Goal: Information Seeking & Learning: Learn about a topic

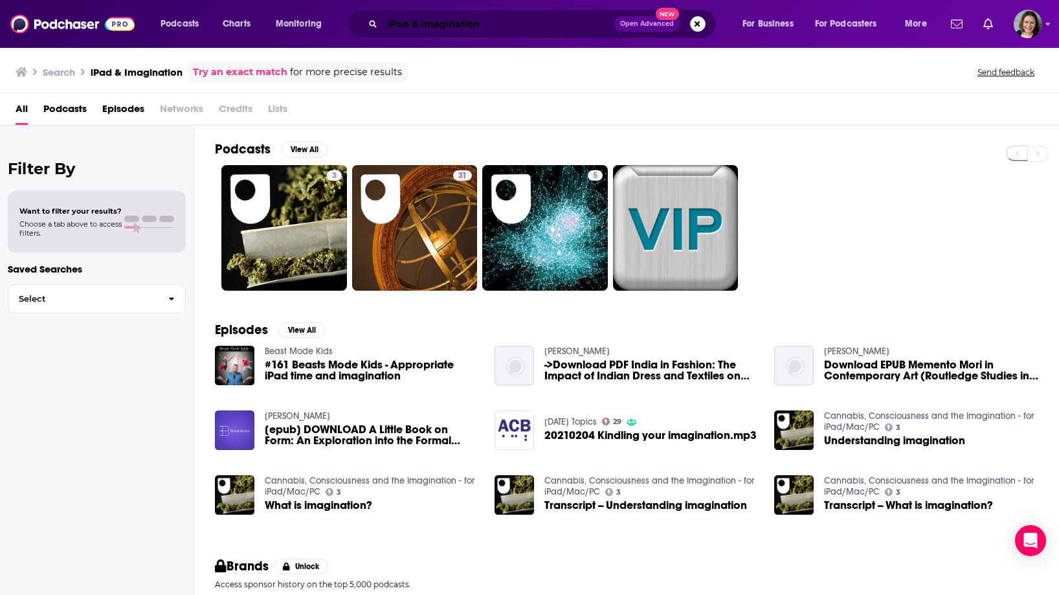
click at [447, 29] on input "iPad & Imagination" at bounding box center [498, 24] width 232 height 21
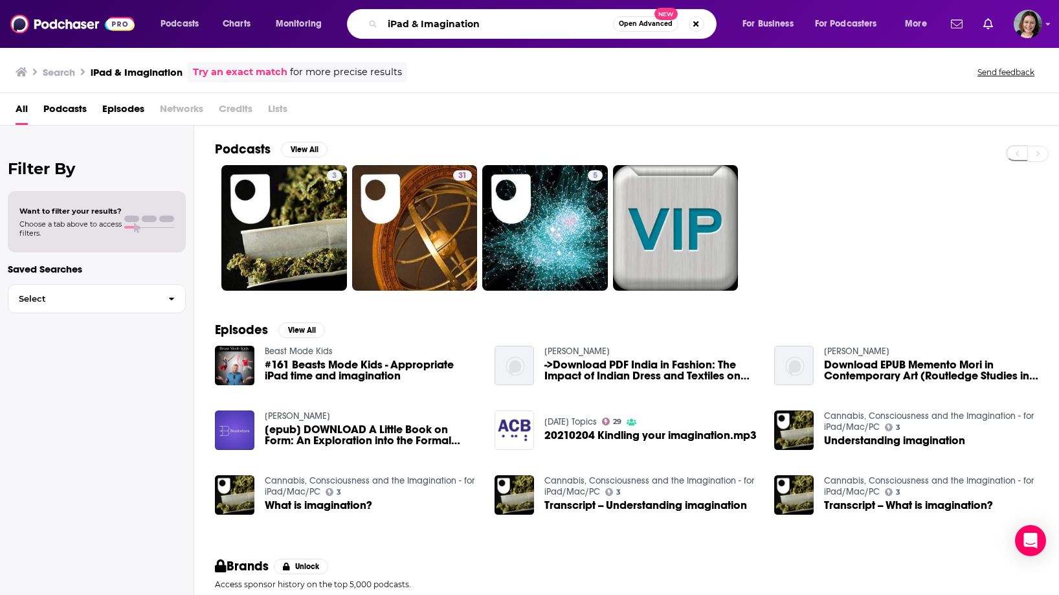
click at [447, 29] on input "iPad & Imagination" at bounding box center [497, 24] width 230 height 21
paste input "Reading With Your Kids Podcast"
type input "Reading With Your Kids Podcast"
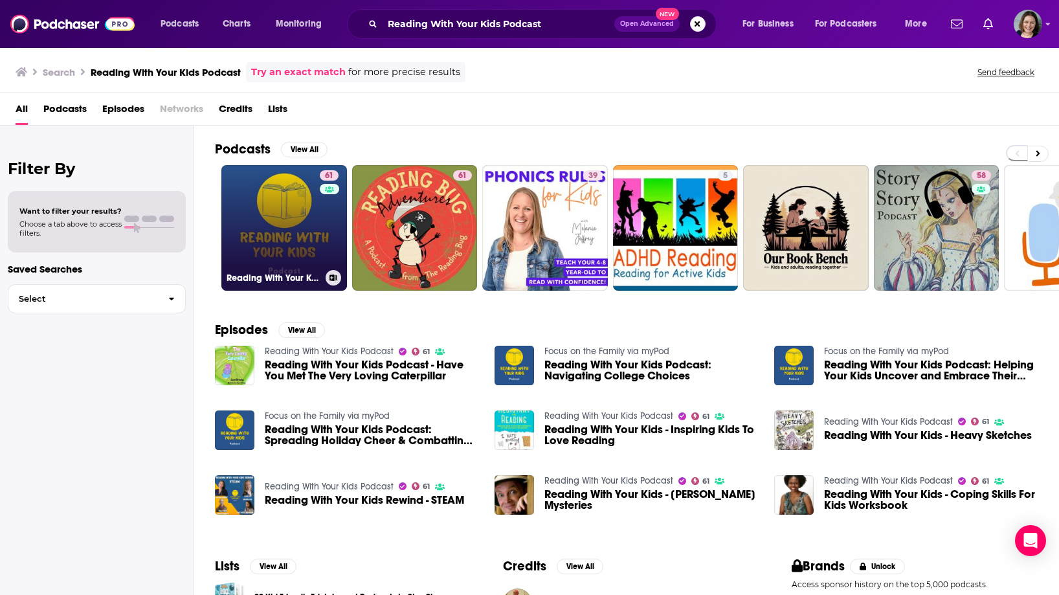
click at [290, 223] on link "61 Reading With Your Kids Podcast" at bounding box center [284, 228] width 126 height 126
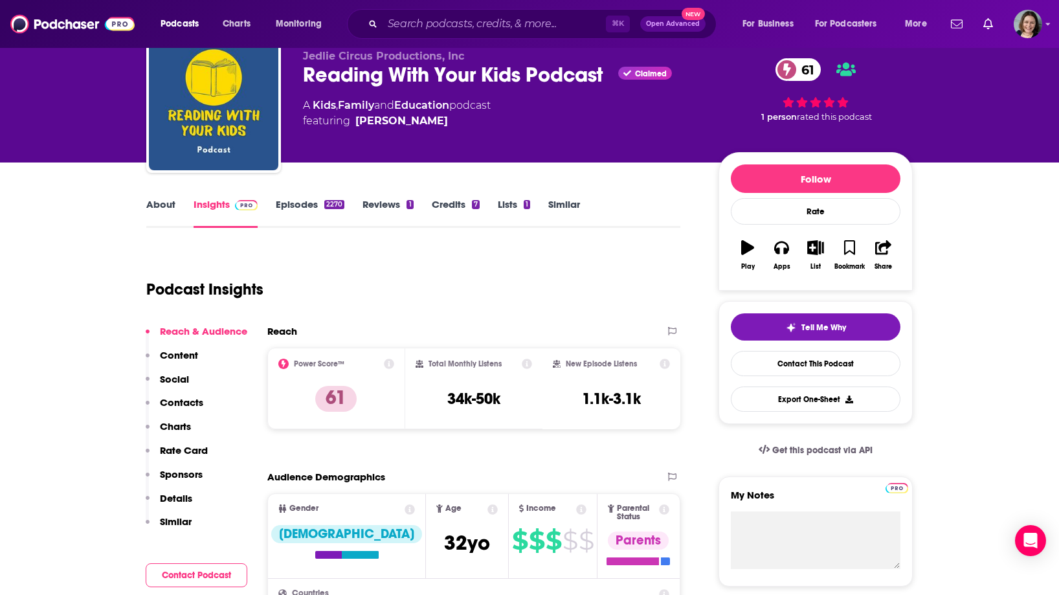
scroll to position [38, 0]
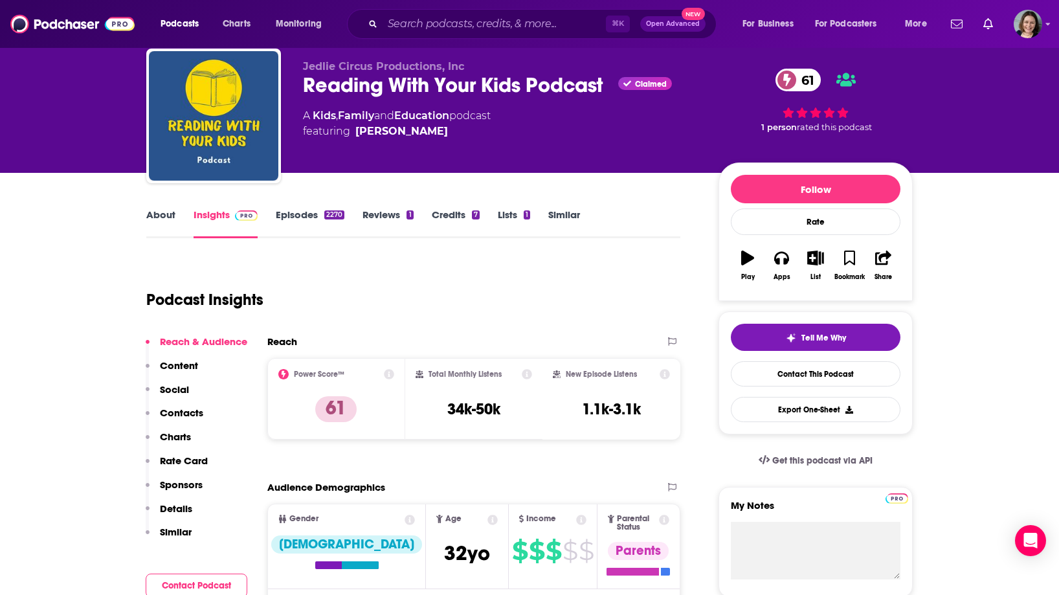
click at [164, 220] on link "About" at bounding box center [160, 223] width 29 height 30
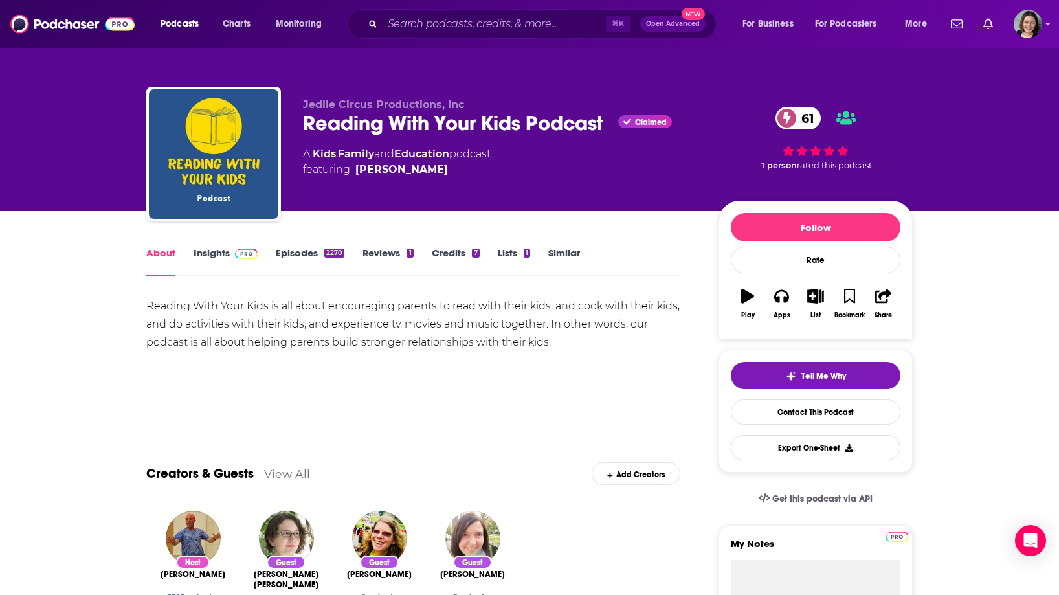
click at [226, 256] on link "Insights" at bounding box center [225, 262] width 64 height 30
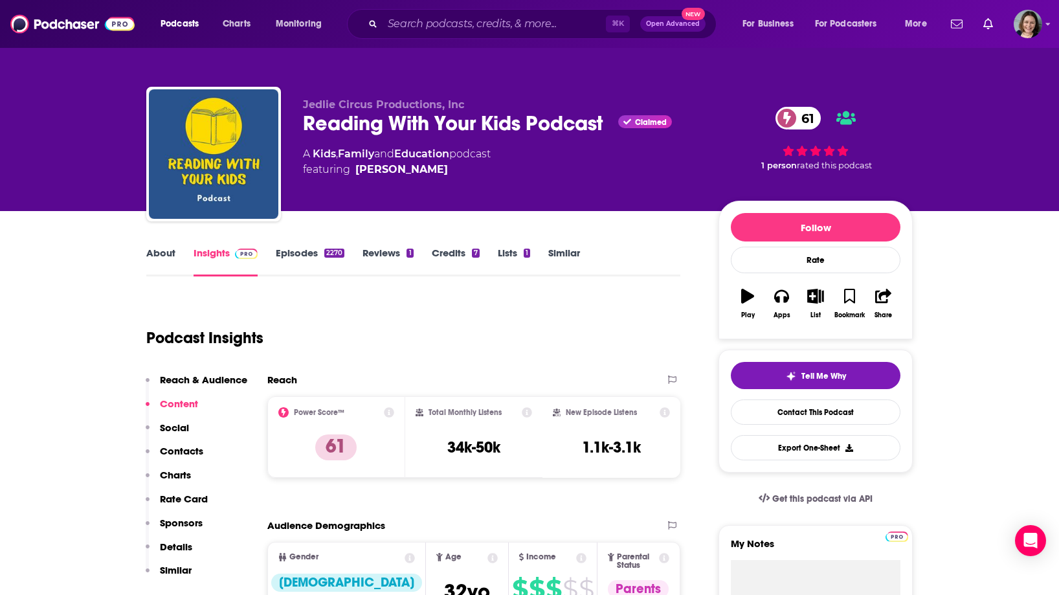
click at [162, 252] on link "About" at bounding box center [160, 262] width 29 height 30
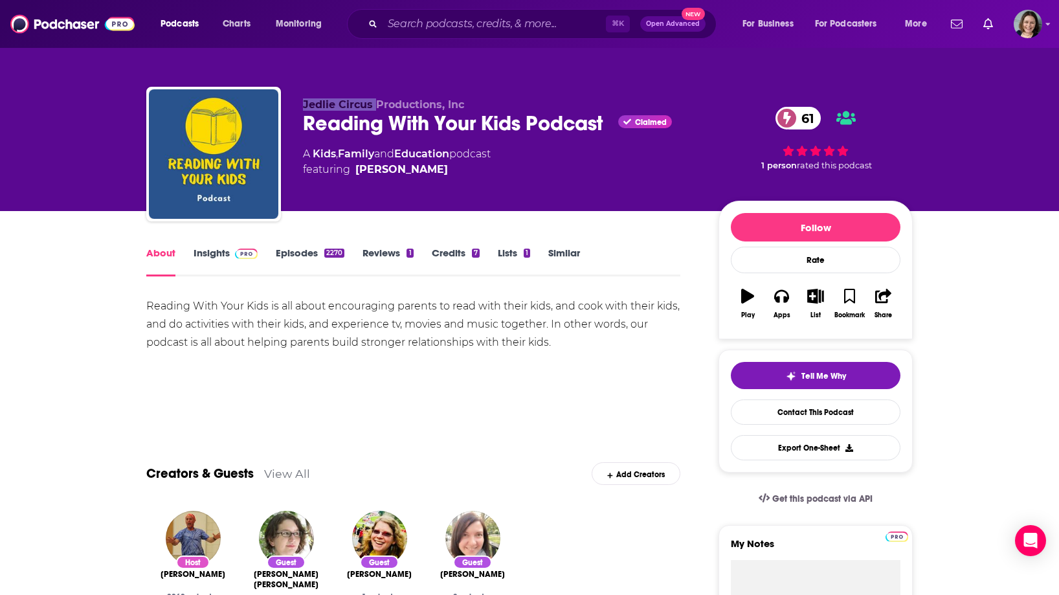
drag, startPoint x: 300, startPoint y: 101, endPoint x: 373, endPoint y: 102, distance: 73.8
click at [373, 102] on div "Jedlie Circus Productions, Inc Reading With Your Kids Podcast Claimed 61 A Kids…" at bounding box center [529, 157] width 766 height 140
copy span "Jedlie Circus"
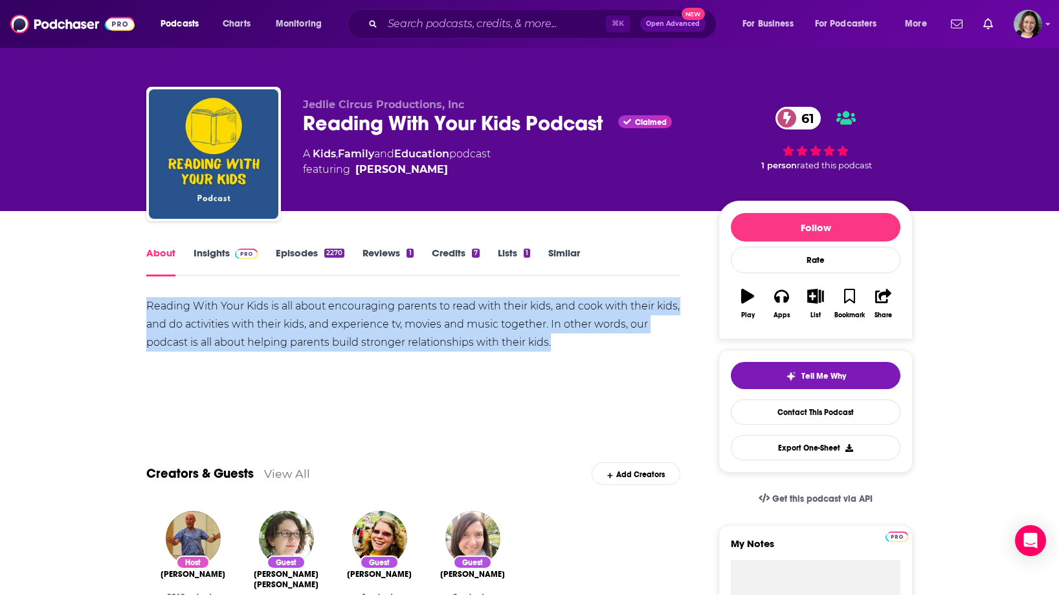
drag, startPoint x: 143, startPoint y: 303, endPoint x: 564, endPoint y: 344, distance: 423.2
copy div "Reading With Your Kids is all about encouraging parents to read with their kids…"
click at [217, 257] on link "Insights" at bounding box center [225, 262] width 64 height 30
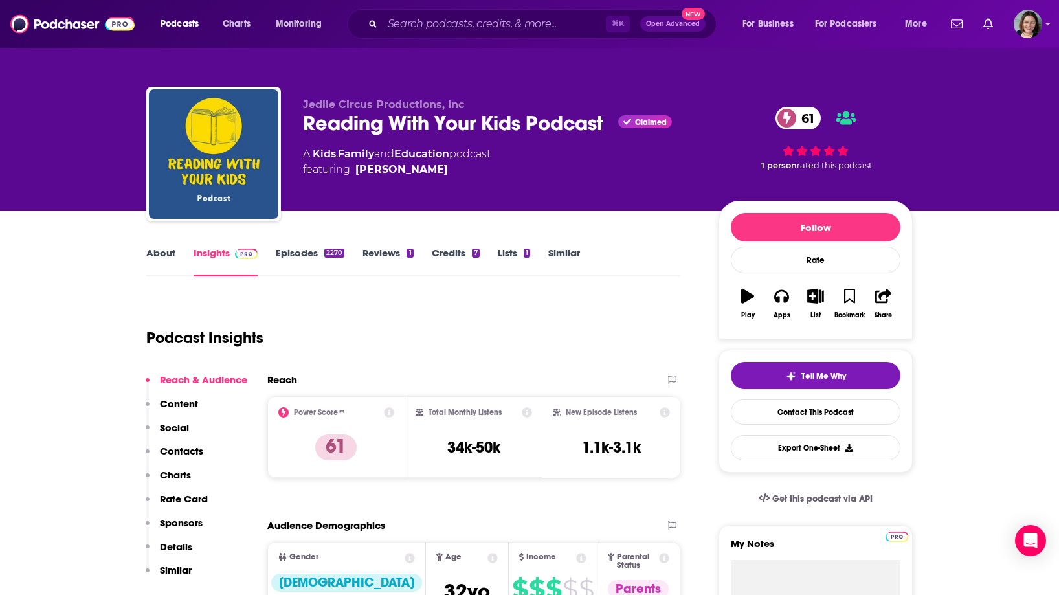
click at [797, 124] on span "61" at bounding box center [804, 118] width 32 height 23
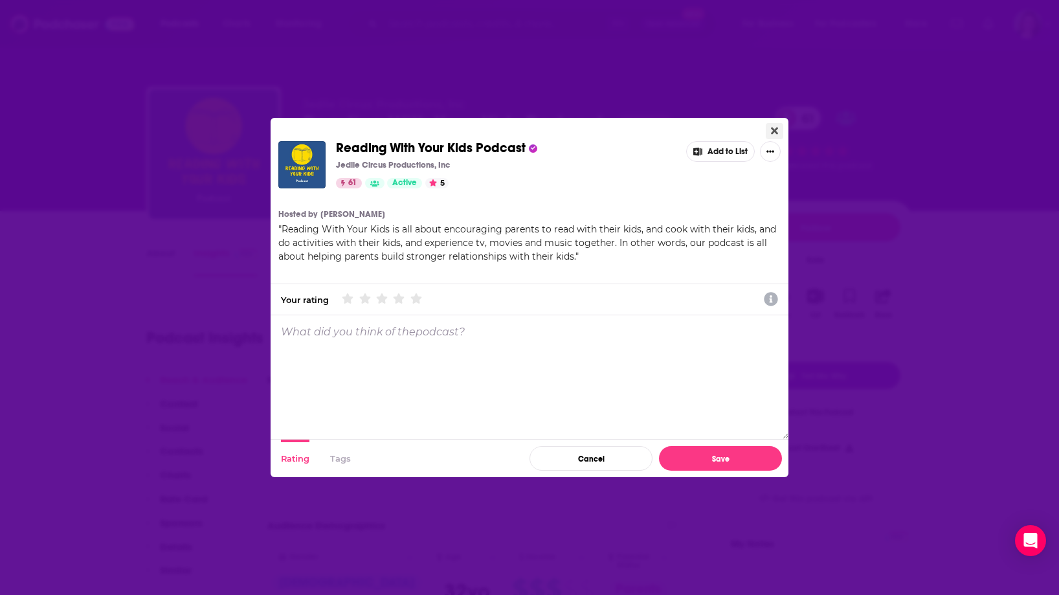
click at [774, 131] on icon "Close" at bounding box center [774, 130] width 7 height 7
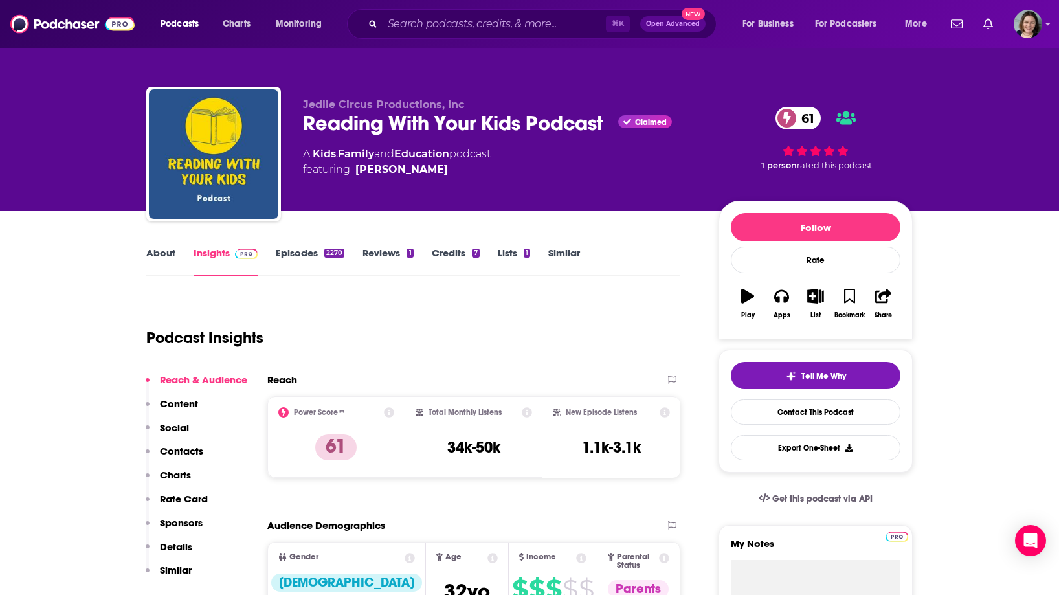
click at [804, 120] on span "61" at bounding box center [804, 118] width 32 height 23
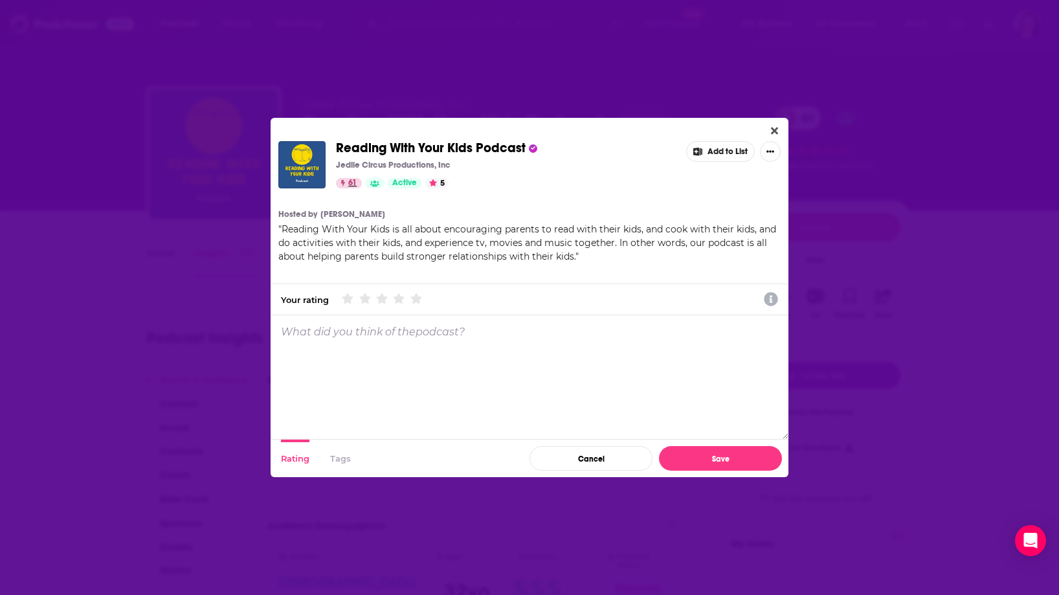
click at [349, 184] on span "61" at bounding box center [352, 183] width 8 height 13
click at [779, 128] on button "Close" at bounding box center [773, 131] width 17 height 16
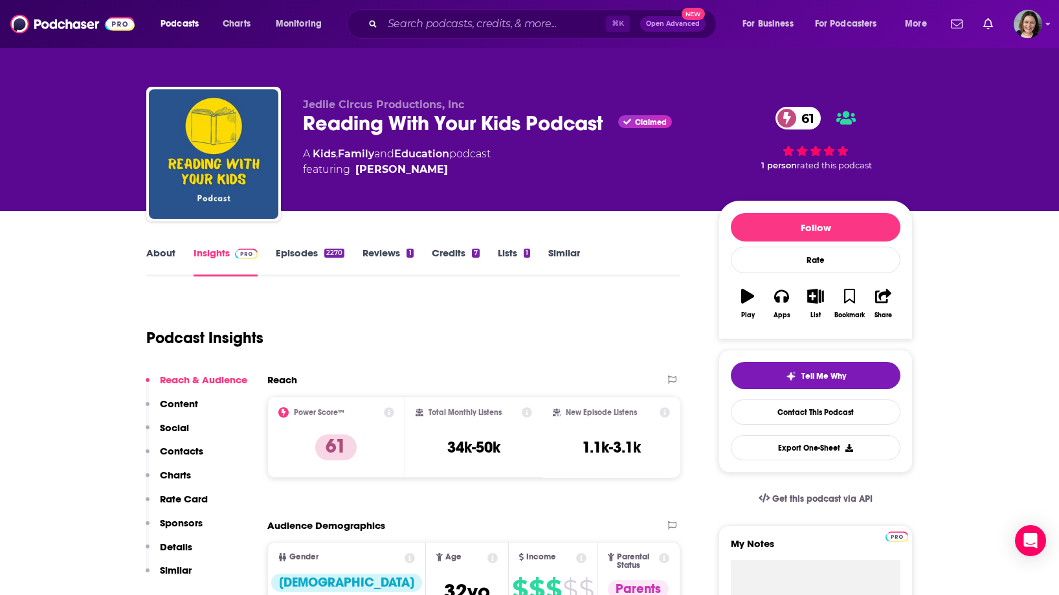
click at [380, 257] on link "Reviews 1" at bounding box center [387, 262] width 50 height 30
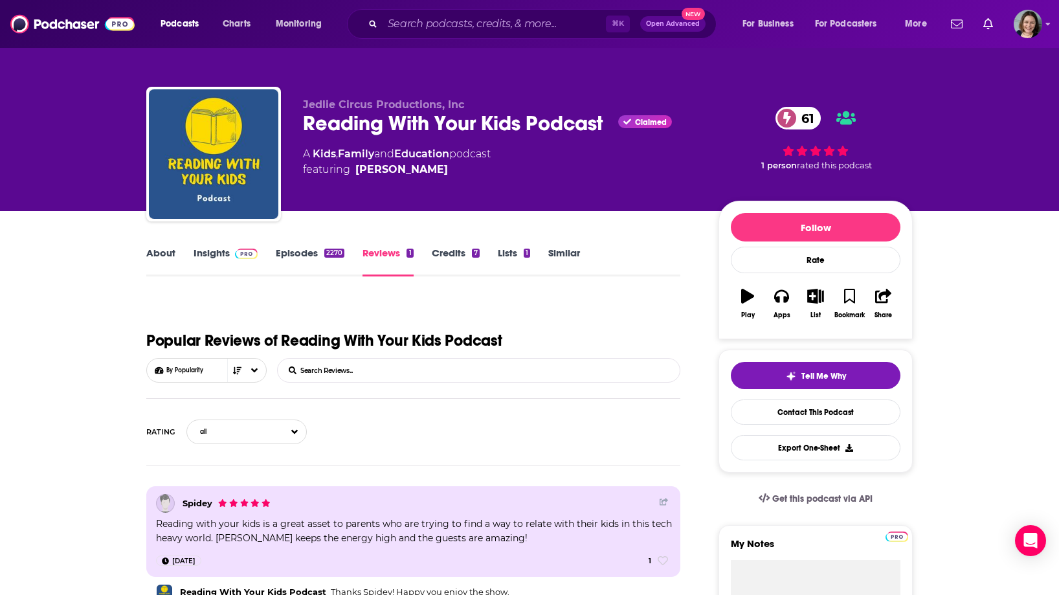
click at [163, 254] on link "About" at bounding box center [160, 262] width 29 height 30
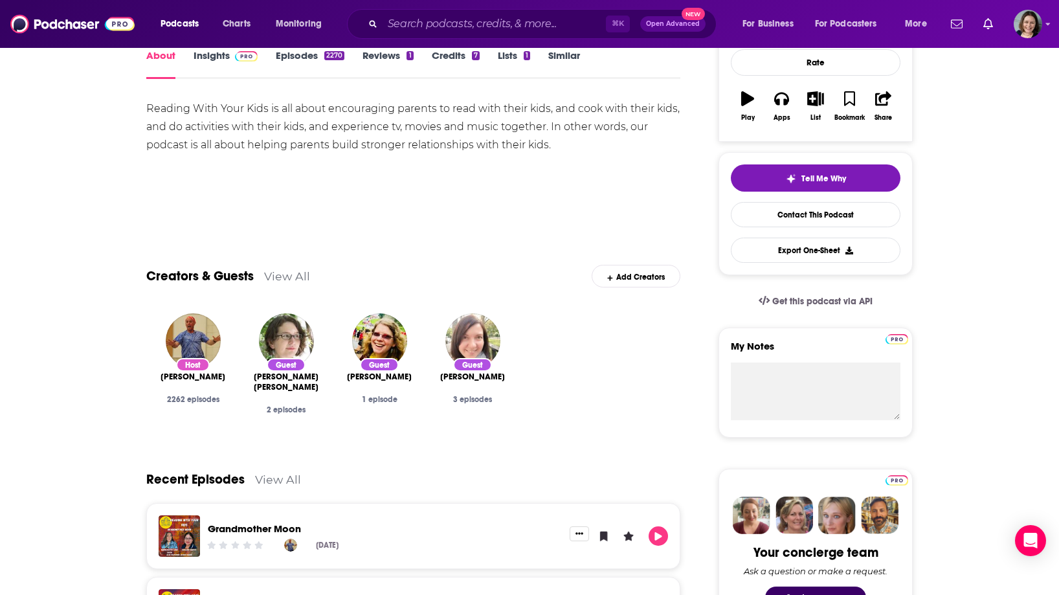
scroll to position [6, 0]
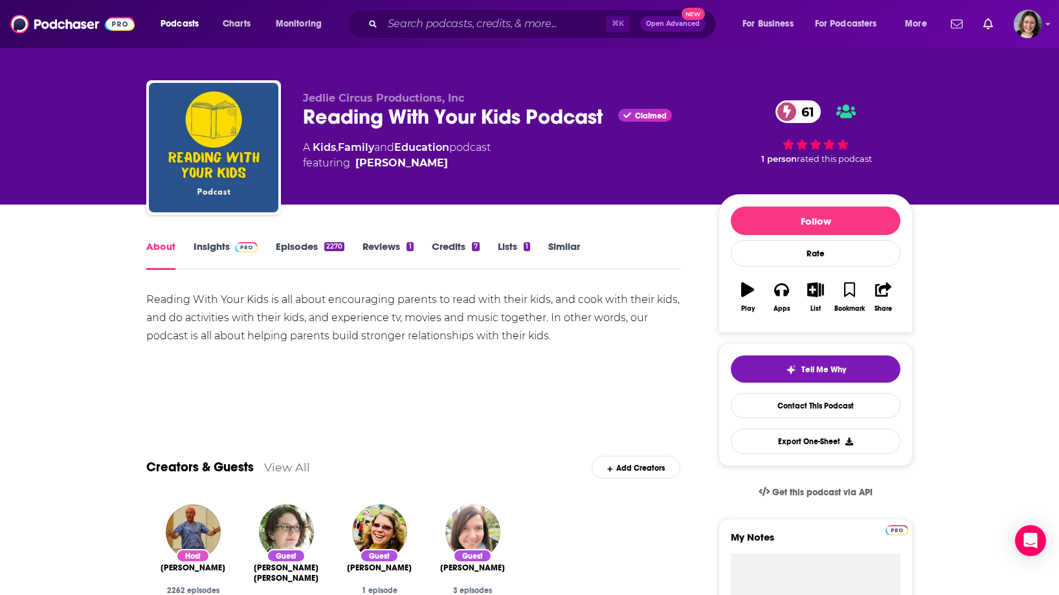
click at [211, 250] on link "Insights" at bounding box center [225, 255] width 64 height 30
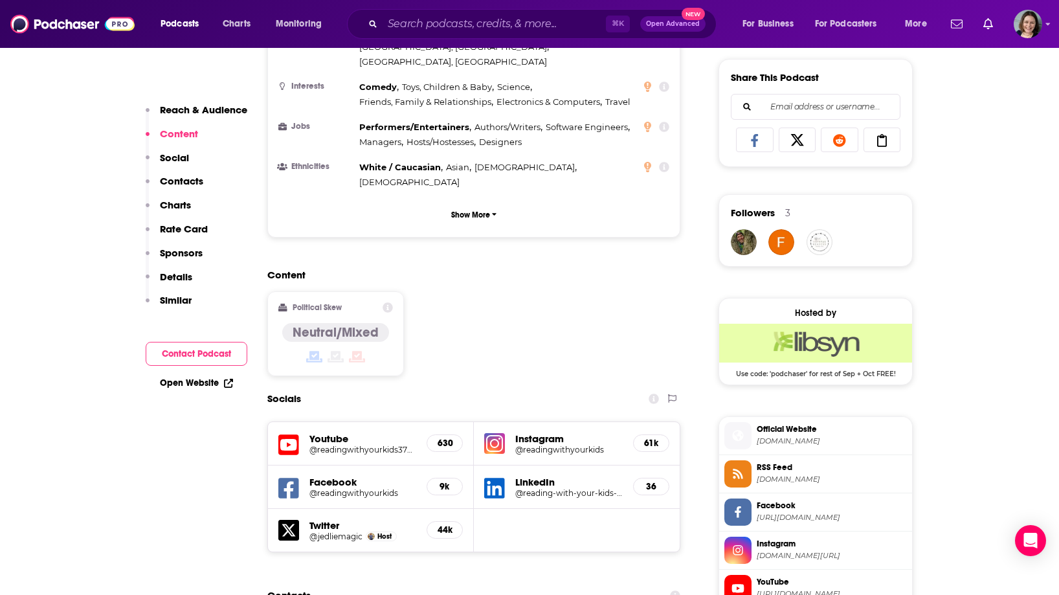
scroll to position [802, 0]
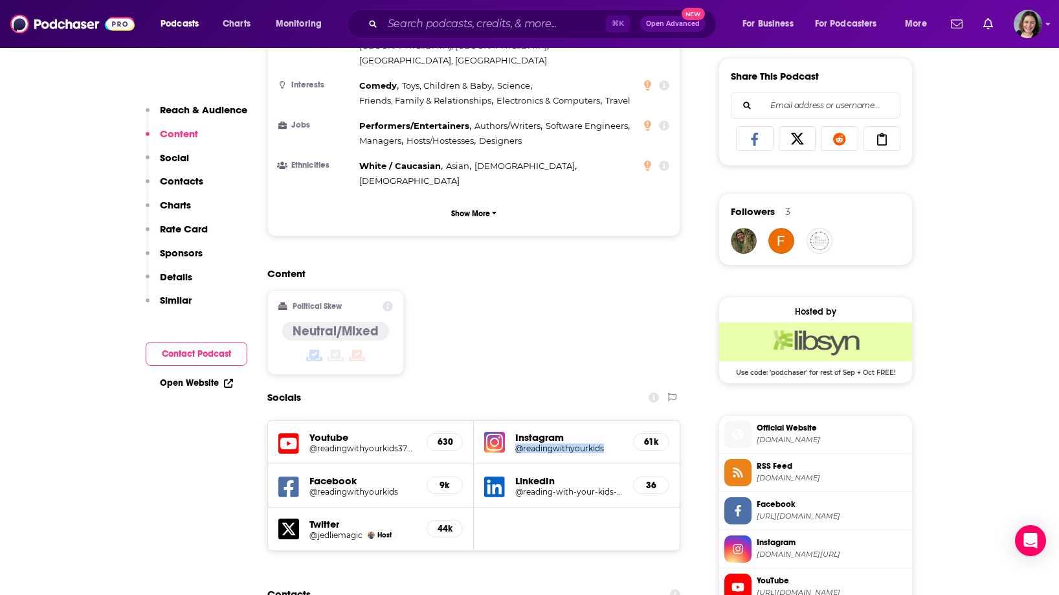
drag, startPoint x: 512, startPoint y: 384, endPoint x: 604, endPoint y: 384, distance: 92.5
click at [604, 421] on div "Instagram @readingwithyourkids 61k" at bounding box center [577, 442] width 206 height 43
copy h5 "@readingwithyourkids"
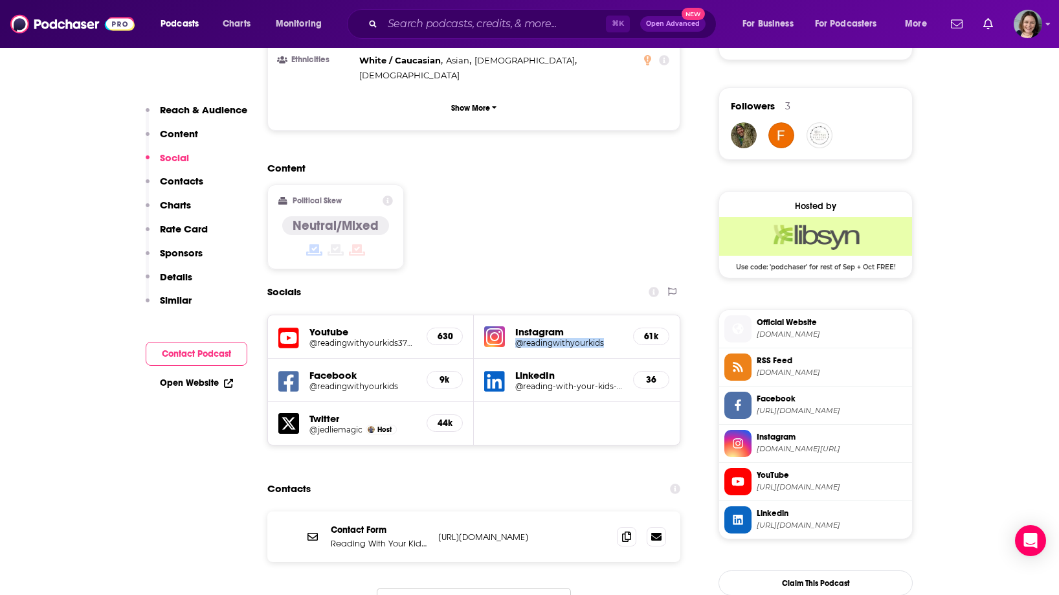
scroll to position [1020, 0]
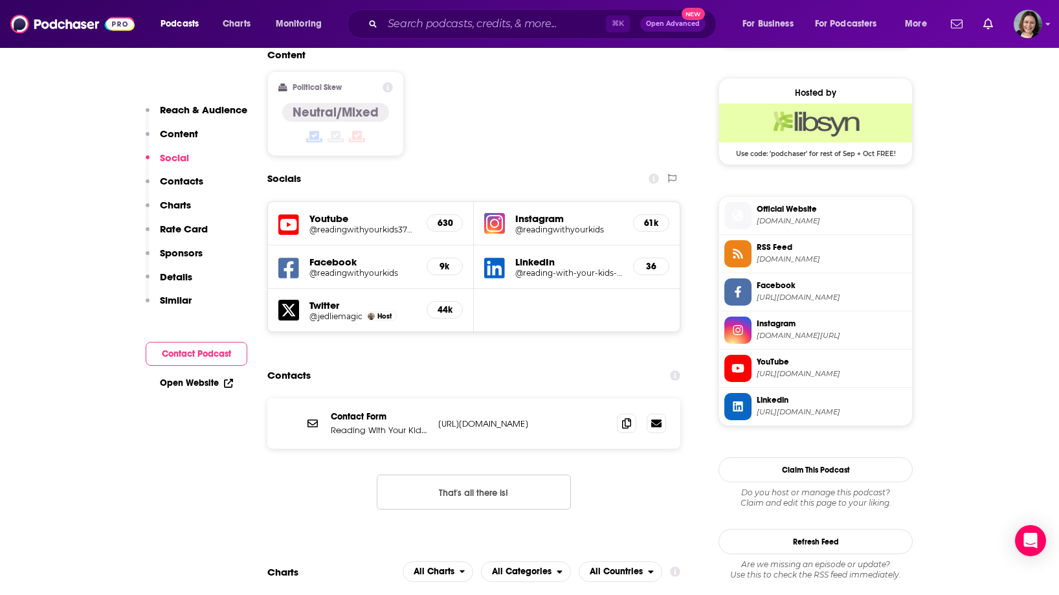
click at [446, 418] on p "[URL][DOMAIN_NAME]" at bounding box center [522, 423] width 168 height 11
click at [624, 417] on icon at bounding box center [626, 422] width 9 height 10
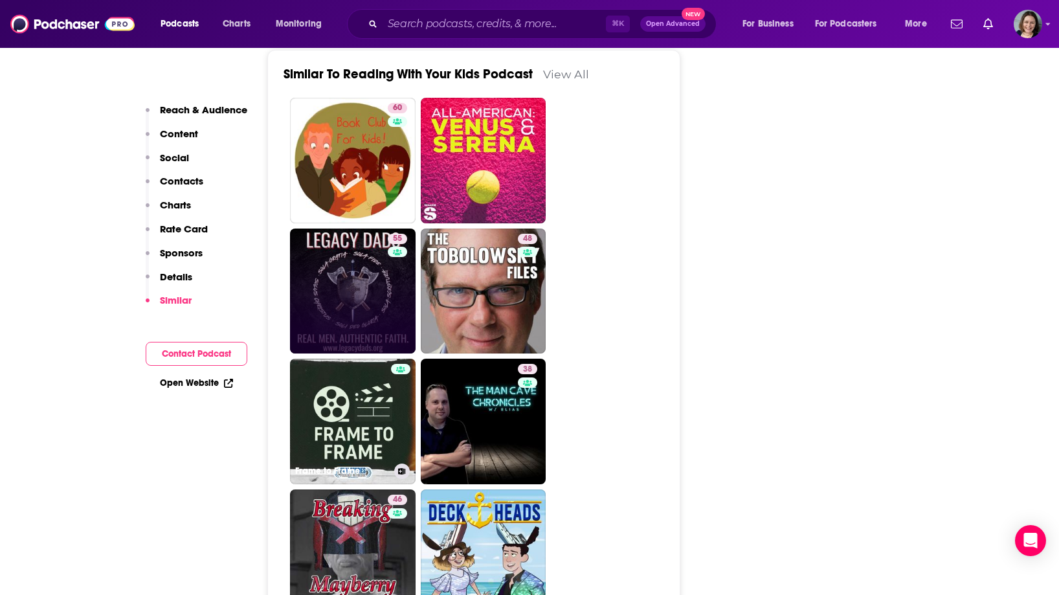
scroll to position [2327, 0]
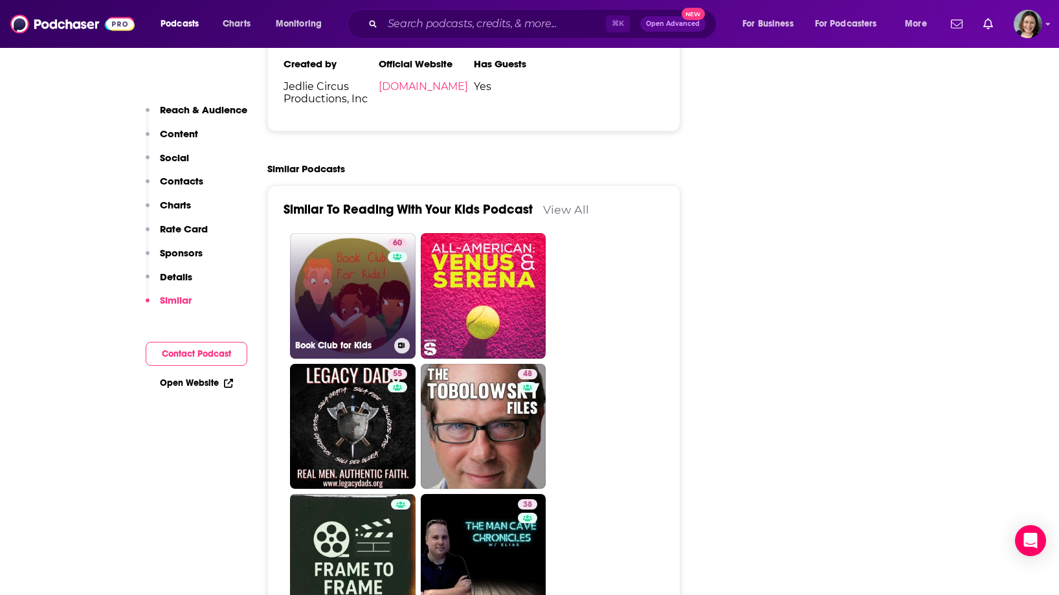
click at [346, 248] on link "60 Book Club for Kids" at bounding box center [353, 296] width 126 height 126
type input "[URL][DOMAIN_NAME]"
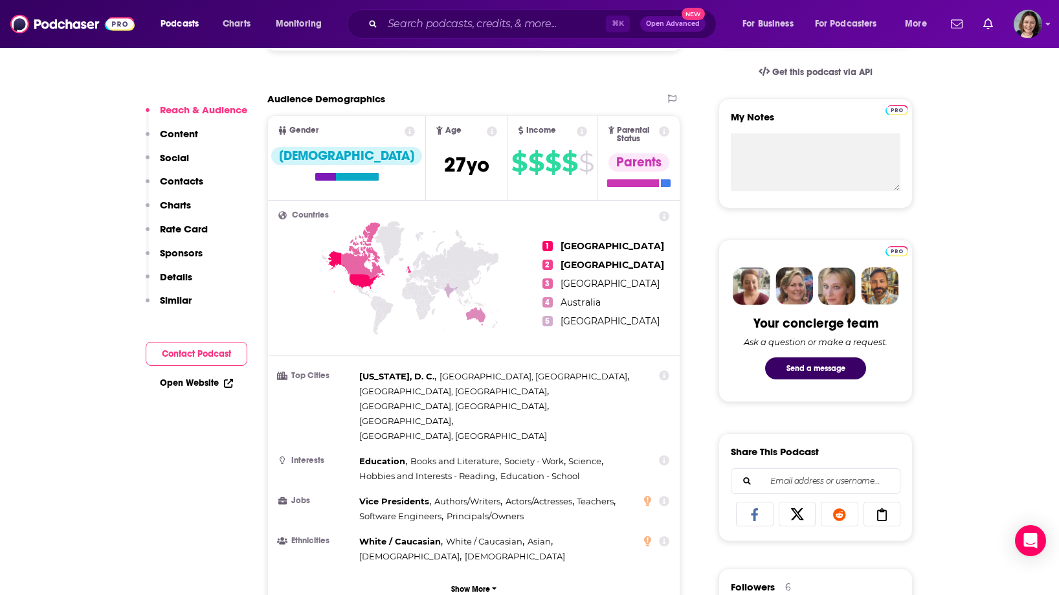
scroll to position [34, 0]
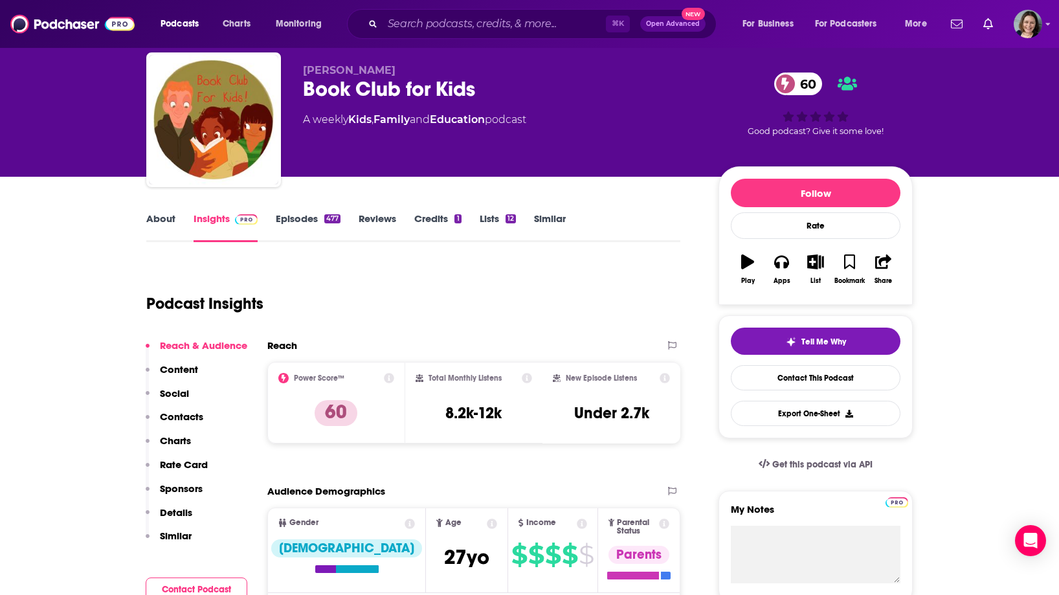
click at [171, 224] on link "About" at bounding box center [160, 227] width 29 height 30
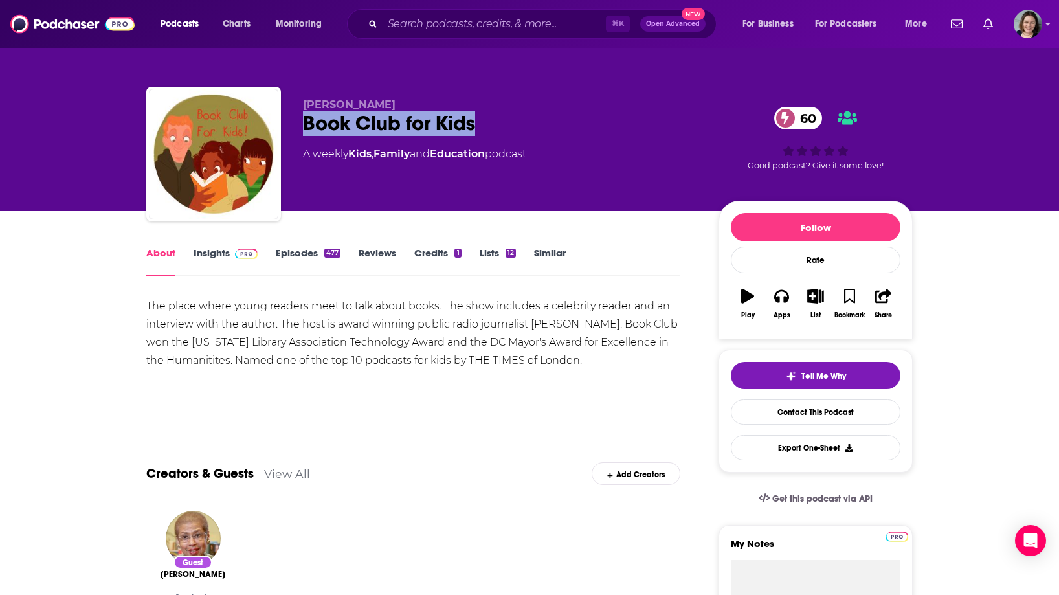
drag, startPoint x: 300, startPoint y: 122, endPoint x: 474, endPoint y: 127, distance: 173.5
click at [474, 127] on div "[PERSON_NAME] Book Club for Kids 60 A weekly Kids , Family and Education podcas…" at bounding box center [529, 157] width 766 height 140
copy h1 "Book Club for Kids"
click at [542, 155] on div "A weekly Kids , Family and Education podcast" at bounding box center [500, 154] width 395 height 16
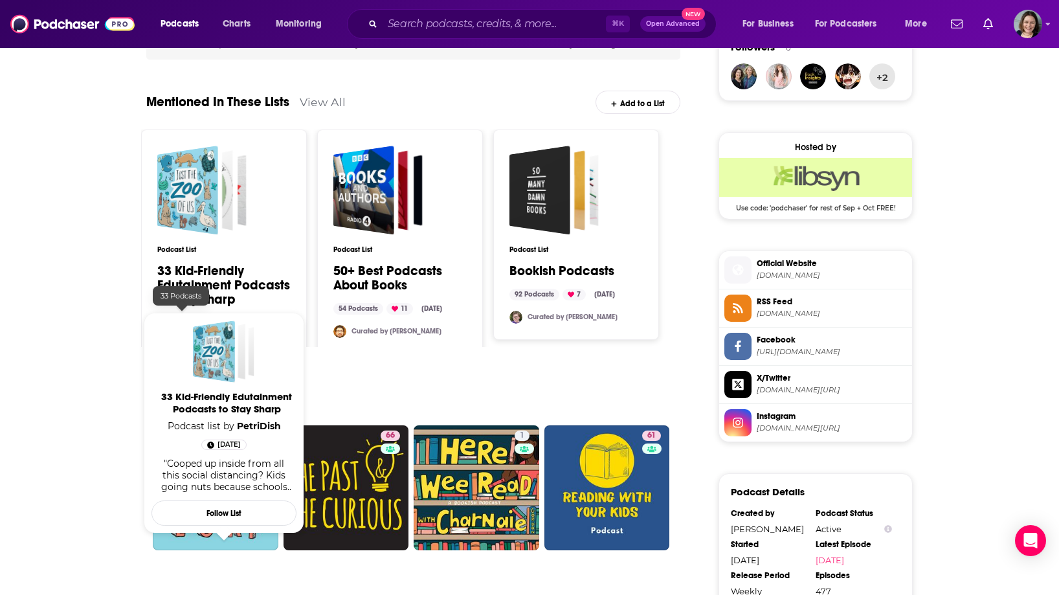
scroll to position [1028, 0]
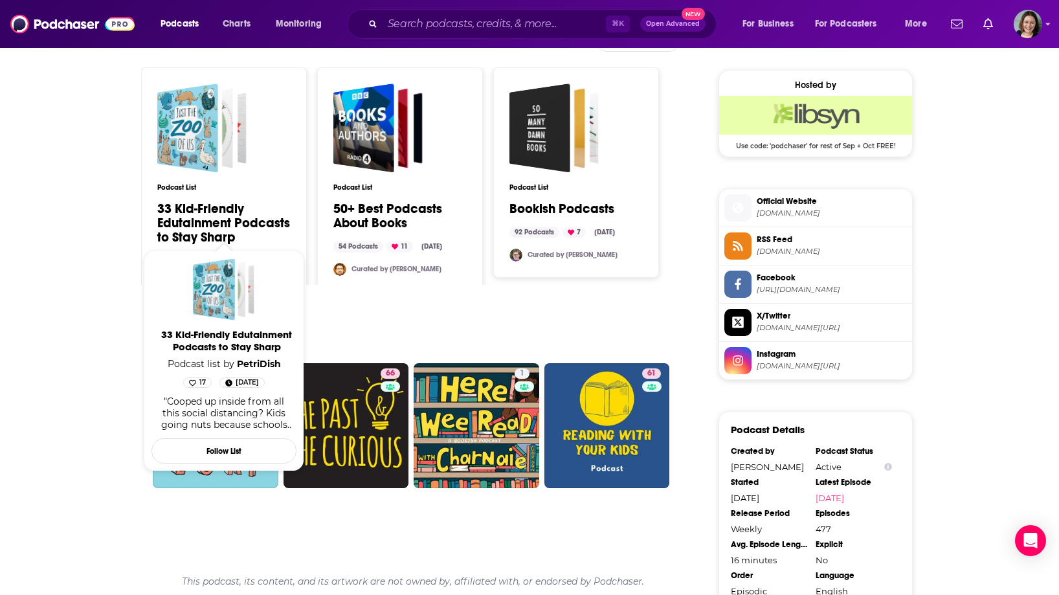
click at [225, 202] on link "33 Kid-Friendly Edutainment Podcasts to Stay Sharp" at bounding box center [223, 223] width 133 height 43
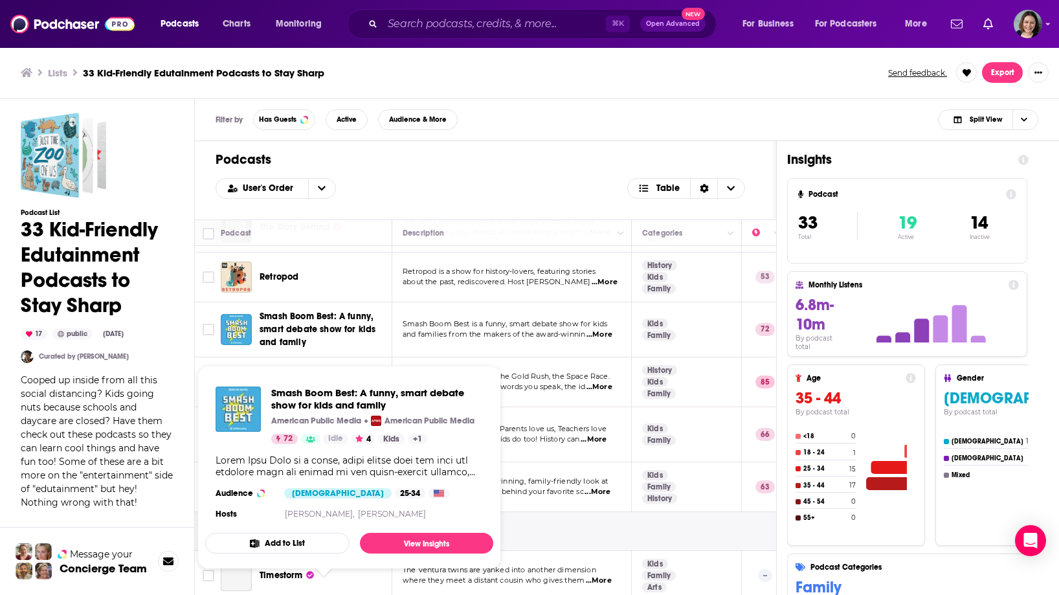
scroll to position [918, 0]
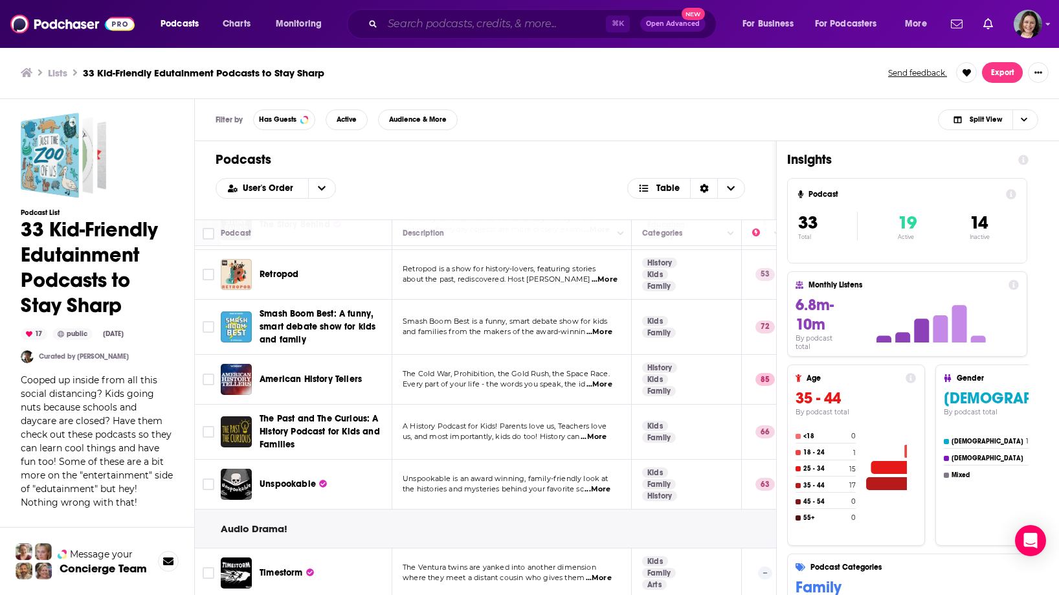
click at [412, 17] on input "Search podcasts, credits, & more..." at bounding box center [493, 24] width 223 height 21
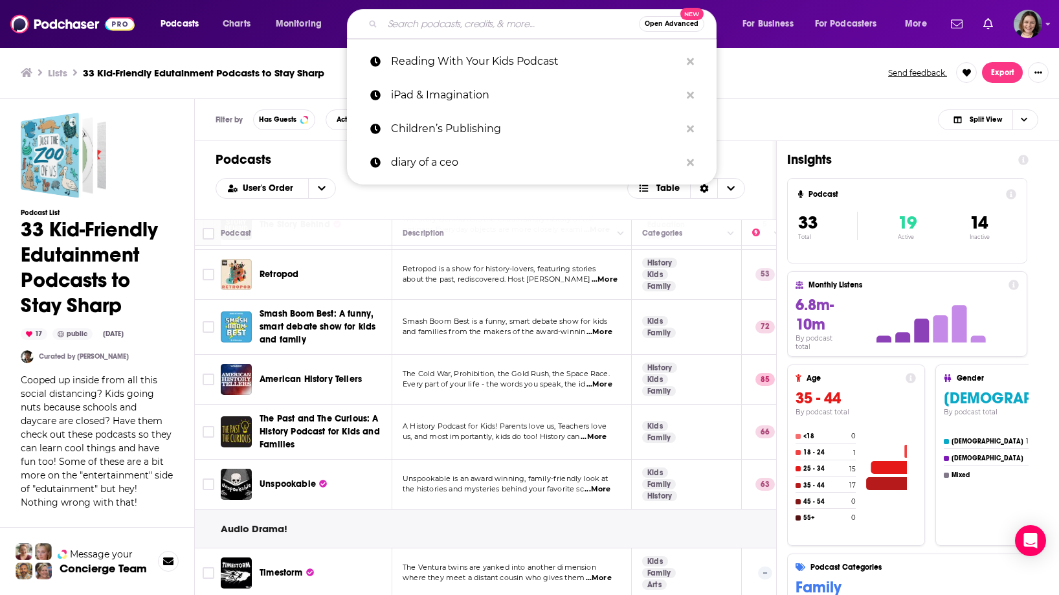
paste input "Reach Out and Read"
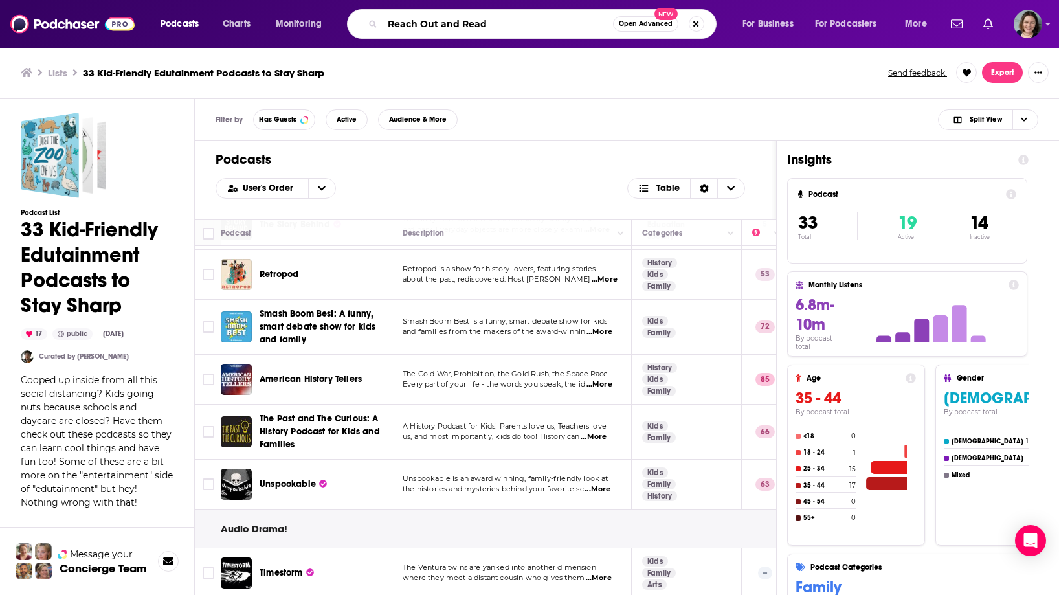
type input "Reach Out and Read"
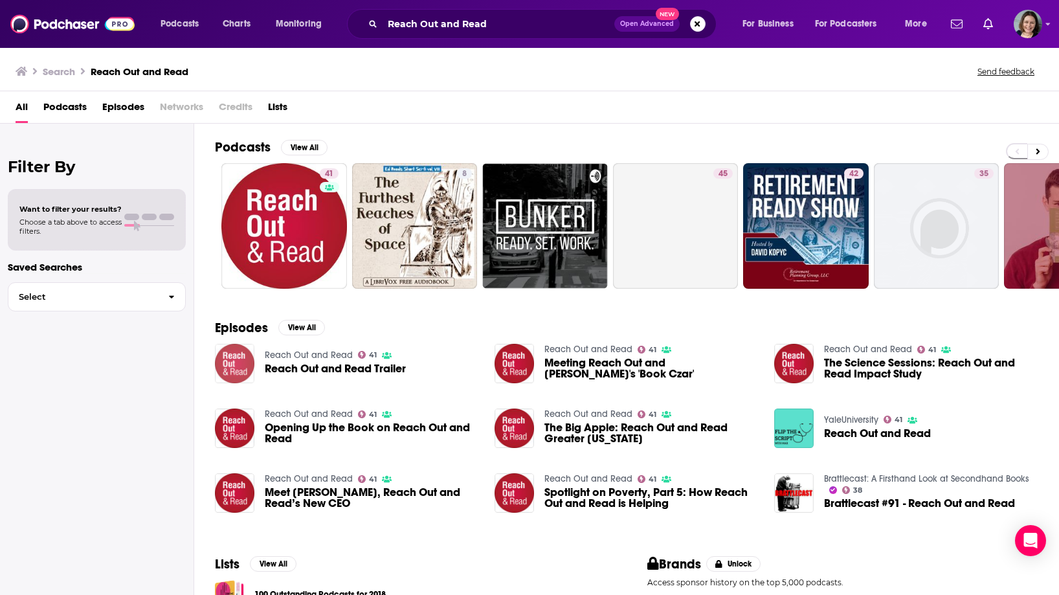
click at [233, 368] on img "Reach Out and Read Trailer" at bounding box center [234, 363] width 39 height 39
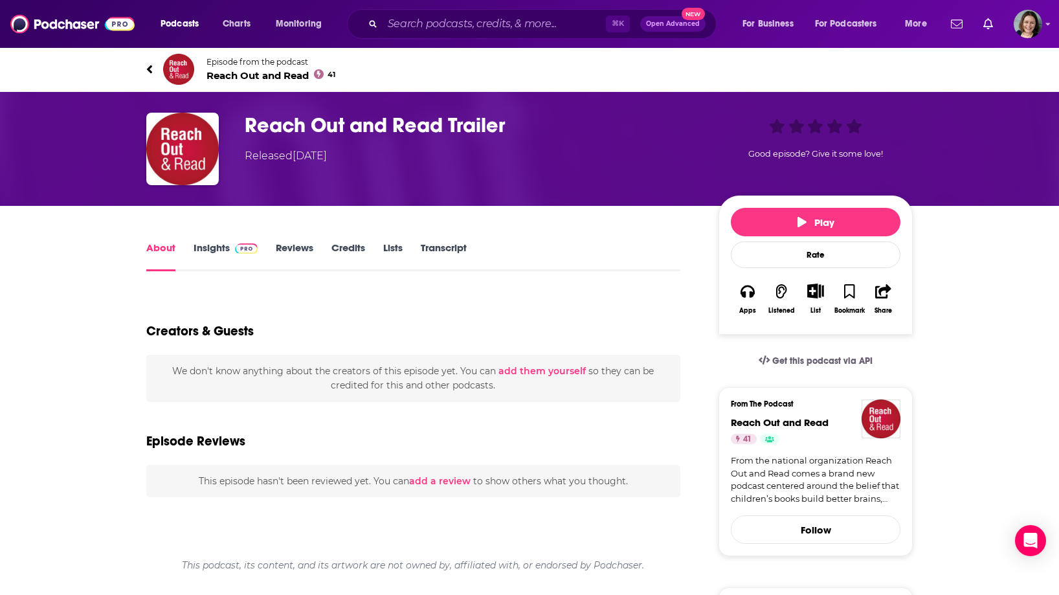
click at [205, 254] on link "Insights" at bounding box center [225, 256] width 64 height 30
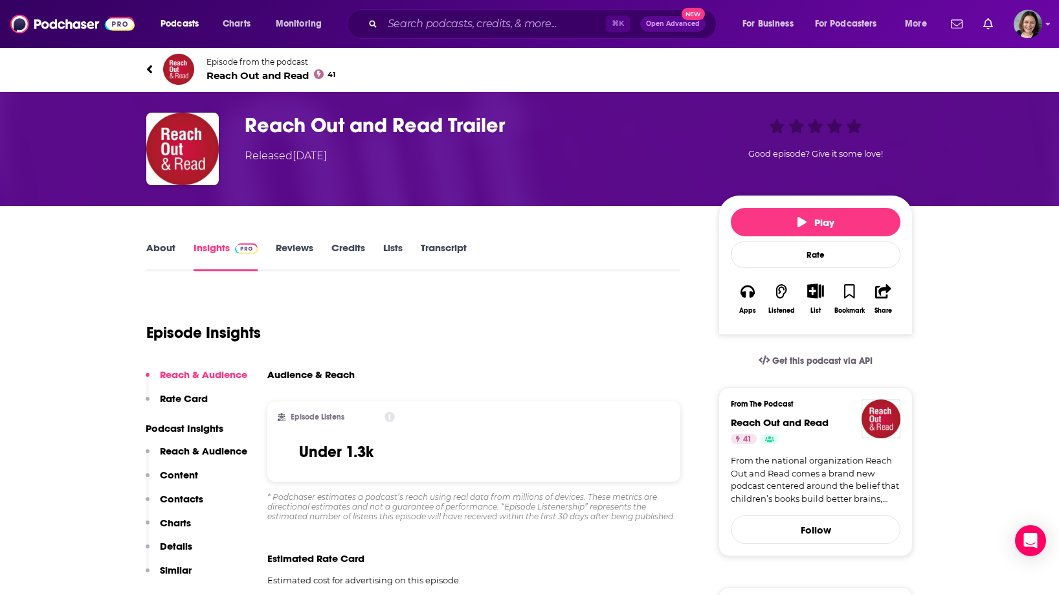
click at [155, 66] on link "Episode from the podcast Reach Out and Read 41" at bounding box center [529, 69] width 766 height 31
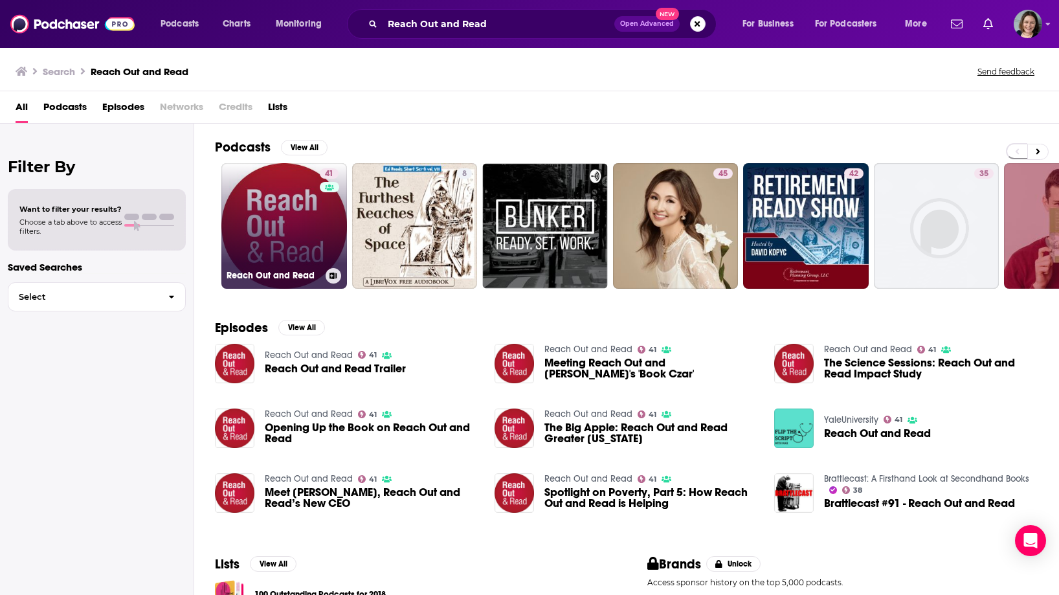
click at [290, 219] on link "41 Reach Out and Read" at bounding box center [284, 226] width 126 height 126
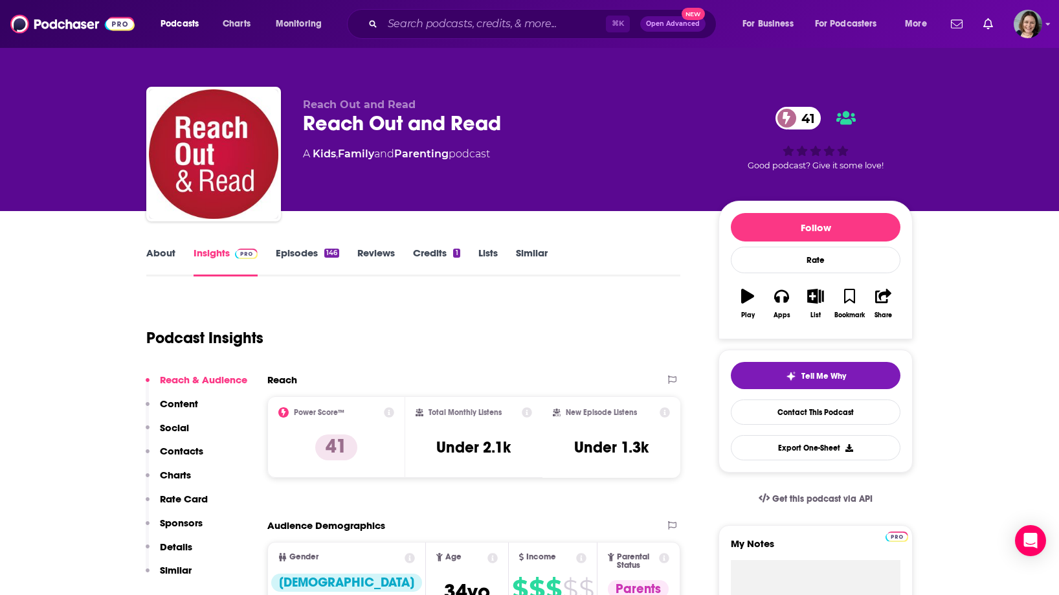
click at [158, 261] on link "About" at bounding box center [160, 262] width 29 height 30
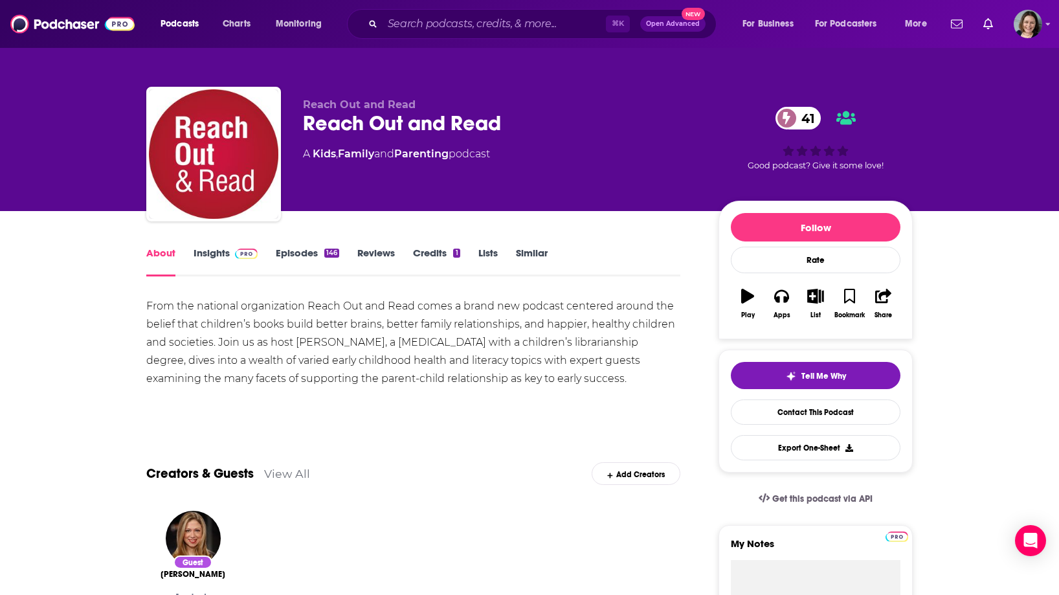
click at [224, 257] on link "Insights" at bounding box center [225, 262] width 64 height 30
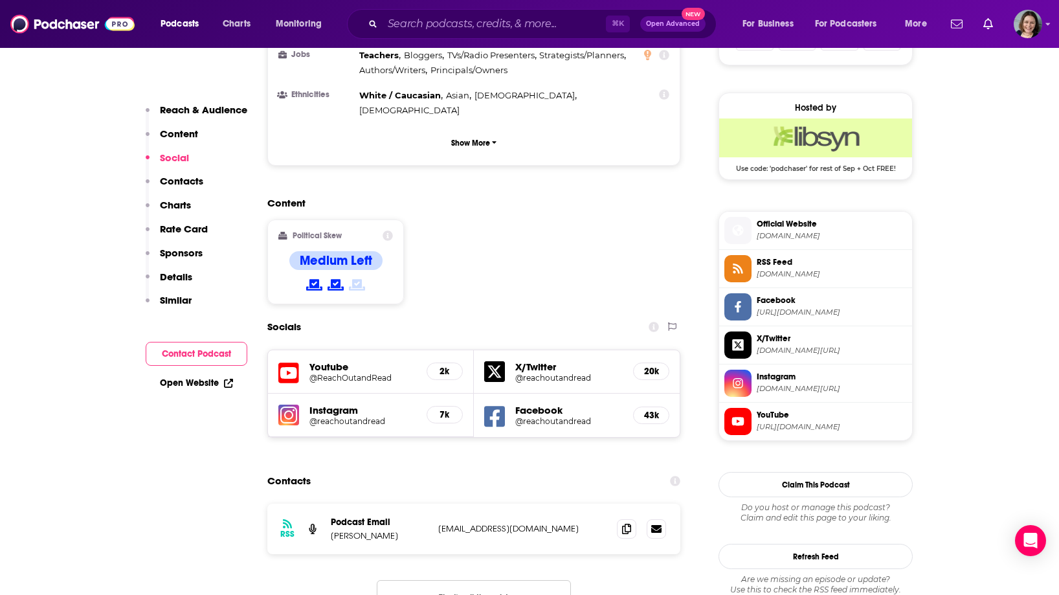
scroll to position [901, 0]
drag, startPoint x: 304, startPoint y: 342, endPoint x: 386, endPoint y: 341, distance: 81.5
click at [386, 395] on div "Instagram @reachoutandread 7k" at bounding box center [371, 416] width 206 height 43
copy h5 "@reachoutandread"
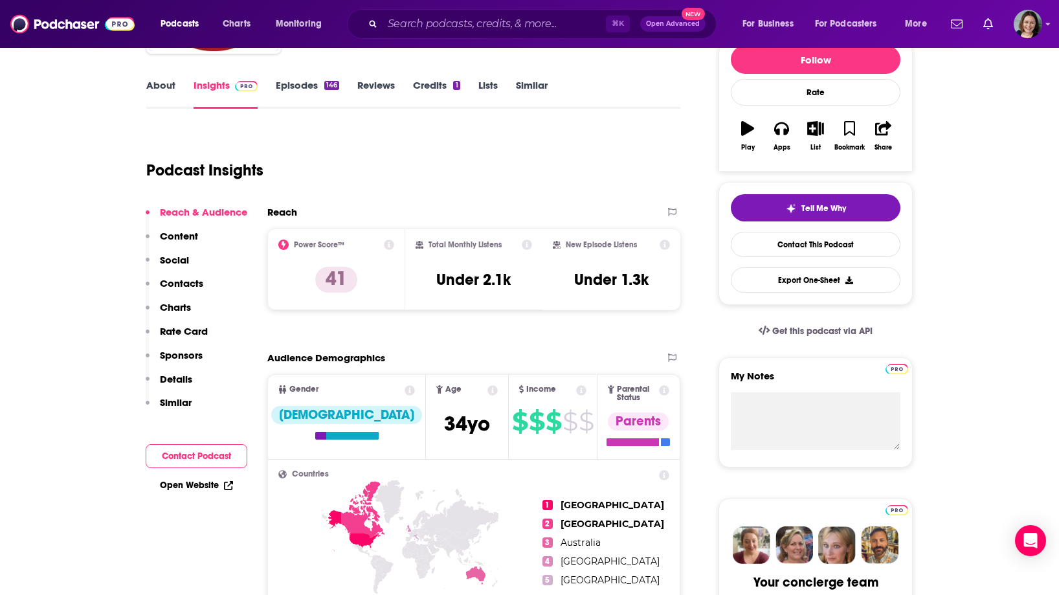
scroll to position [18, 0]
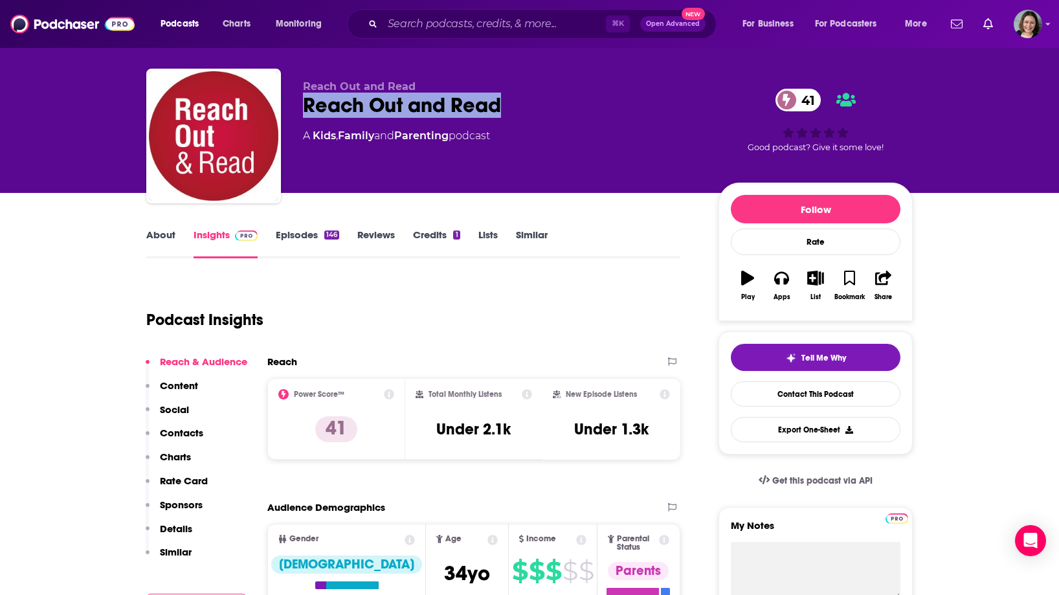
drag, startPoint x: 302, startPoint y: 100, endPoint x: 499, endPoint y: 99, distance: 197.4
click at [499, 99] on div "Reach Out and Read Reach Out and Read 41 A Kids , Family and Parenting podcast …" at bounding box center [529, 139] width 766 height 140
copy h2 "Reach Out and Read"
click at [599, 302] on div "Podcast Insights" at bounding box center [407, 312] width 523 height 66
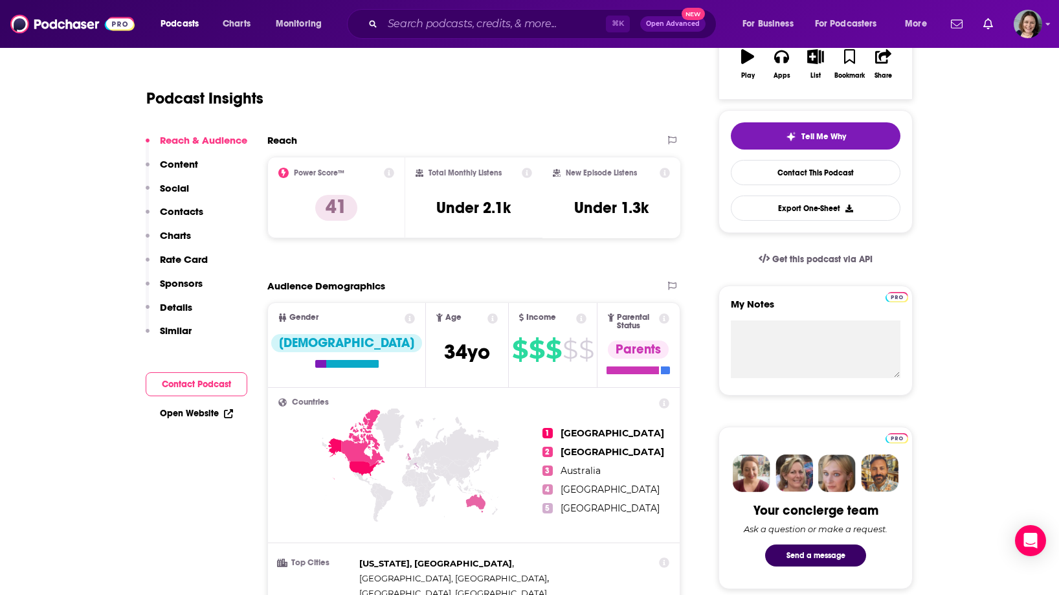
scroll to position [0, 0]
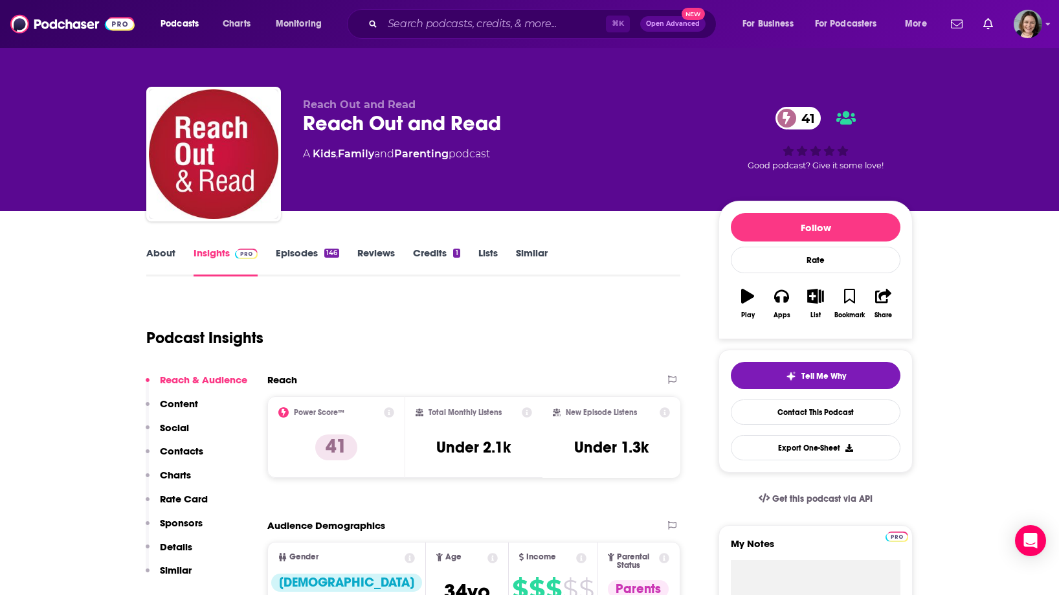
click at [164, 254] on link "About" at bounding box center [160, 262] width 29 height 30
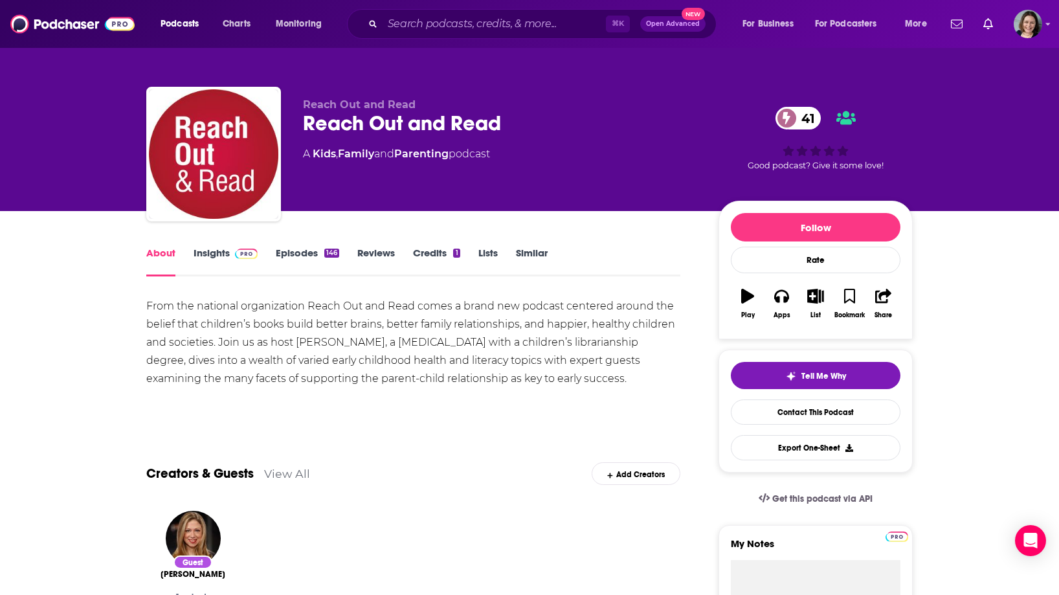
click at [298, 340] on div "From the national organization Reach Out and Read comes a brand new podcast cen…" at bounding box center [413, 342] width 534 height 91
drag, startPoint x: 298, startPoint y: 340, endPoint x: 376, endPoint y: 340, distance: 78.3
click at [376, 340] on div "From the national organization Reach Out and Read comes a brand new podcast cen…" at bounding box center [413, 342] width 534 height 91
copy div "[PERSON_NAME]"
click at [207, 307] on div "From the national organization Reach Out and Read comes a brand new podcast cen…" at bounding box center [413, 342] width 534 height 91
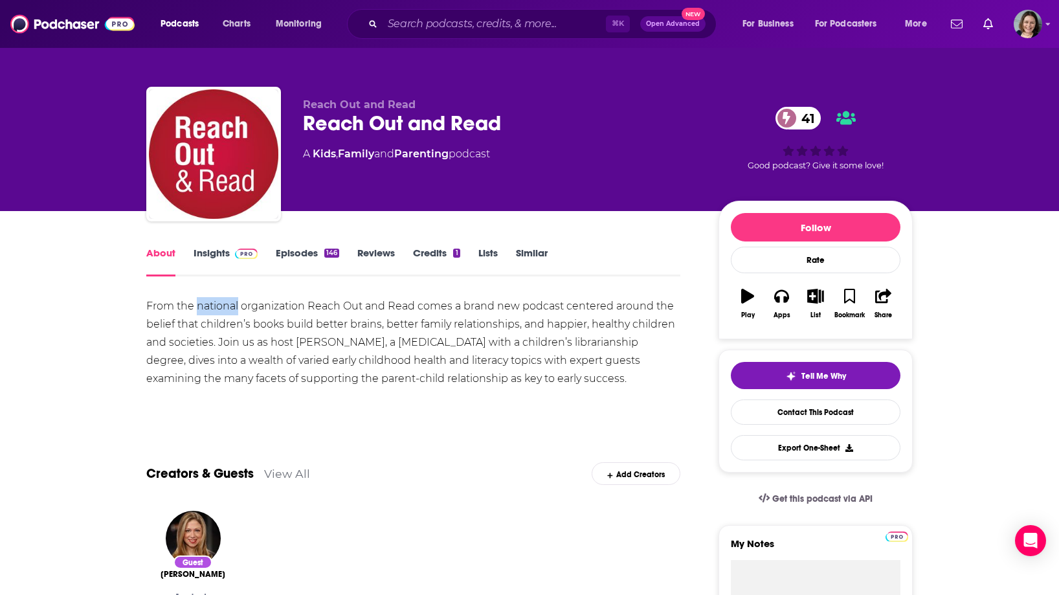
click at [207, 307] on div "From the national organization Reach Out and Read comes a brand new podcast cen…" at bounding box center [413, 342] width 534 height 91
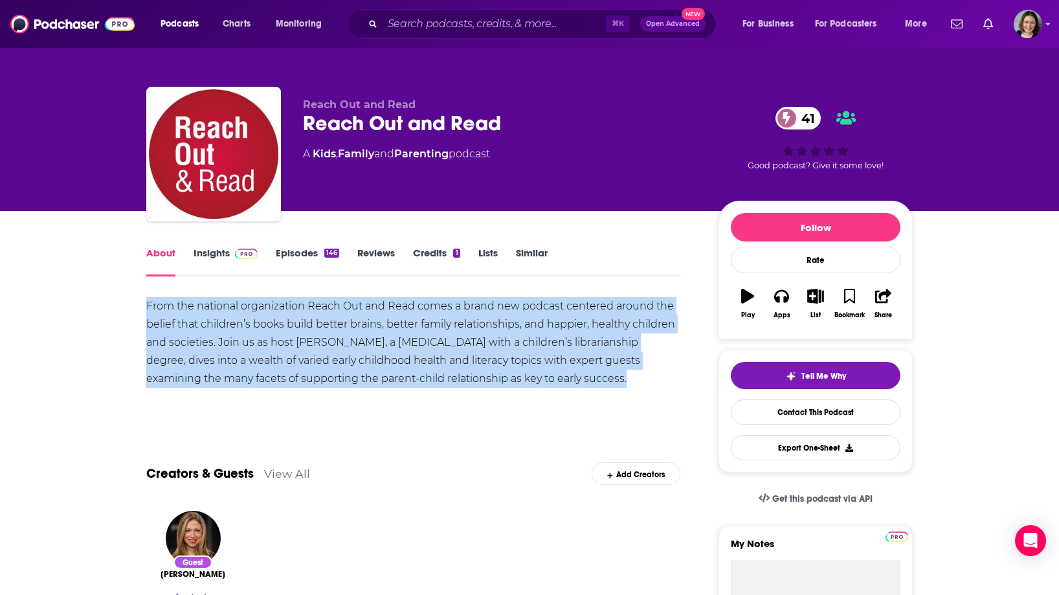
click at [207, 307] on div "From the national organization Reach Out and Read comes a brand new podcast cen…" at bounding box center [413, 342] width 534 height 91
copy div "From the national organization Reach Out and Read comes a brand new podcast cen…"
click at [207, 307] on div "From the national organization Reach Out and Read comes a brand new podcast cen…" at bounding box center [413, 342] width 534 height 91
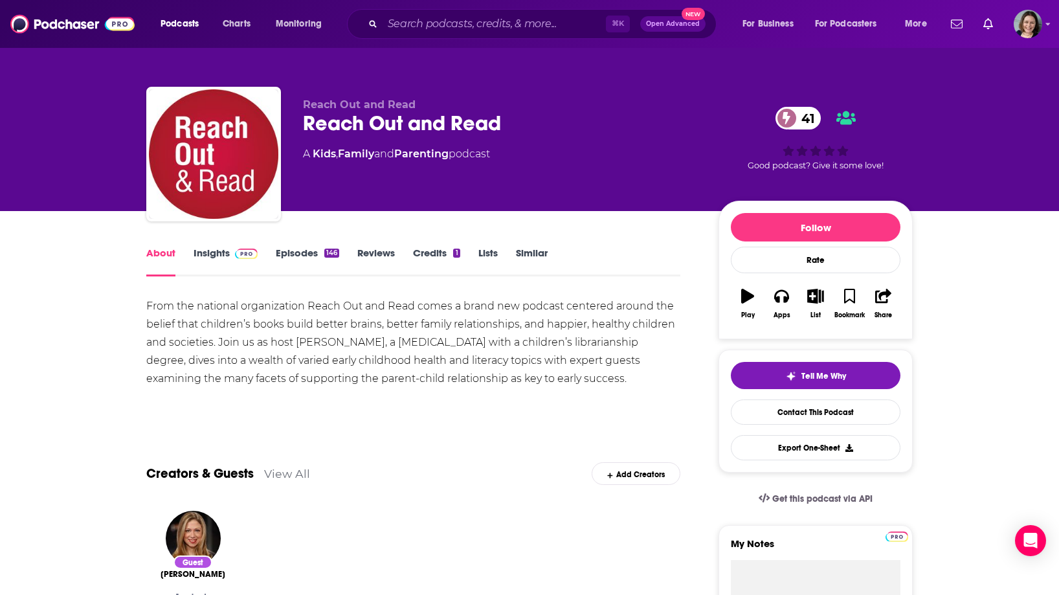
click at [223, 269] on link "Insights" at bounding box center [225, 262] width 64 height 30
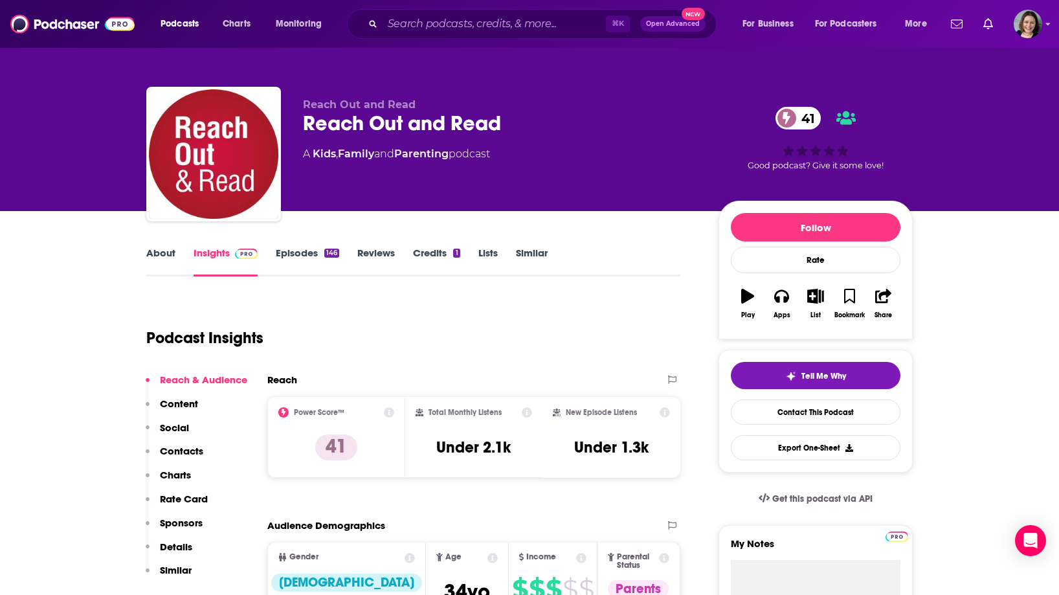
click at [223, 262] on link "Insights" at bounding box center [225, 262] width 64 height 30
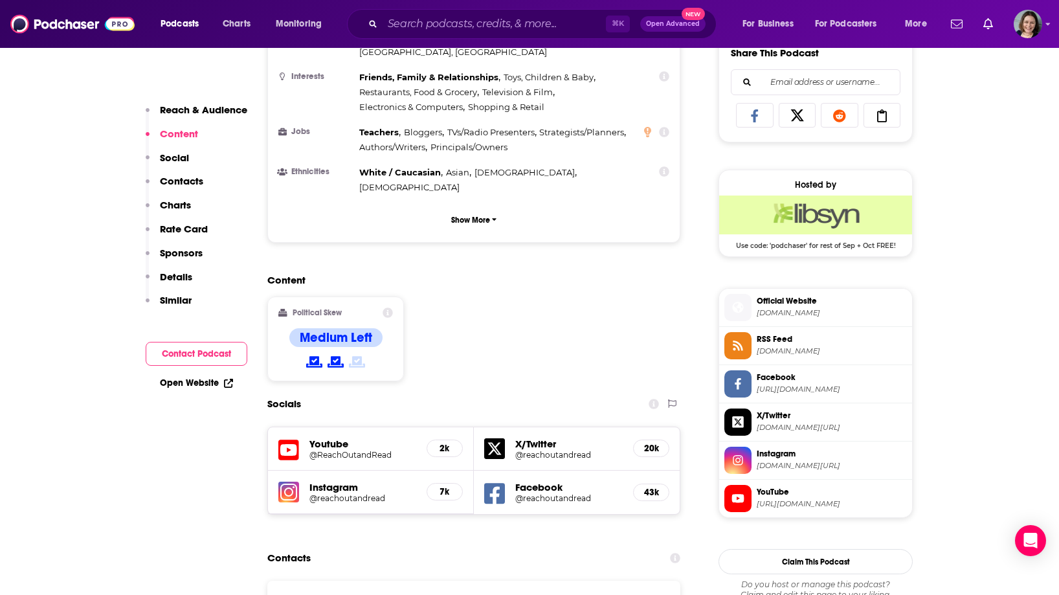
scroll to position [839, 0]
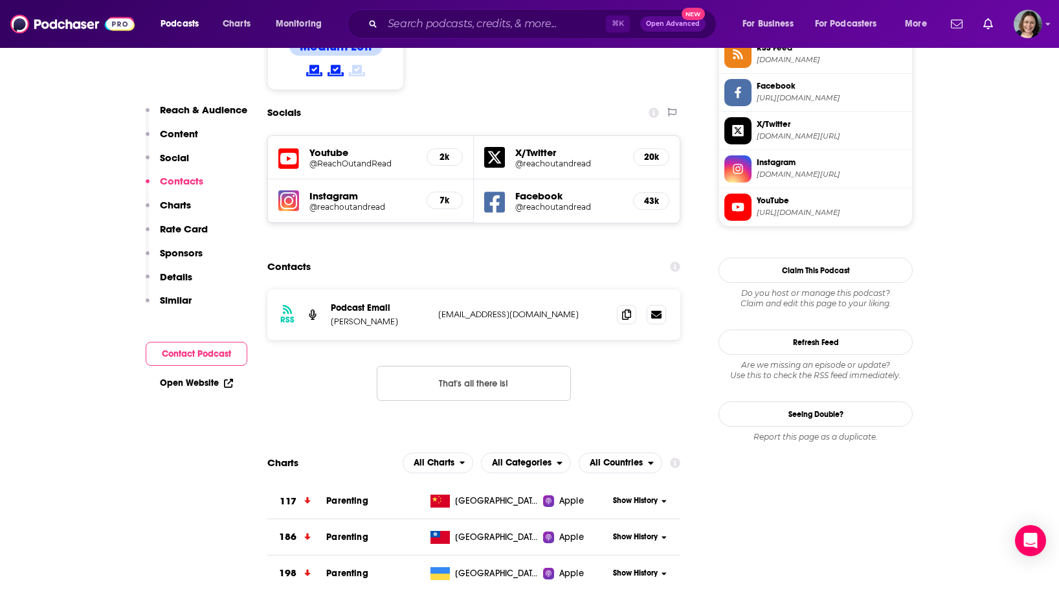
scroll to position [1093, 0]
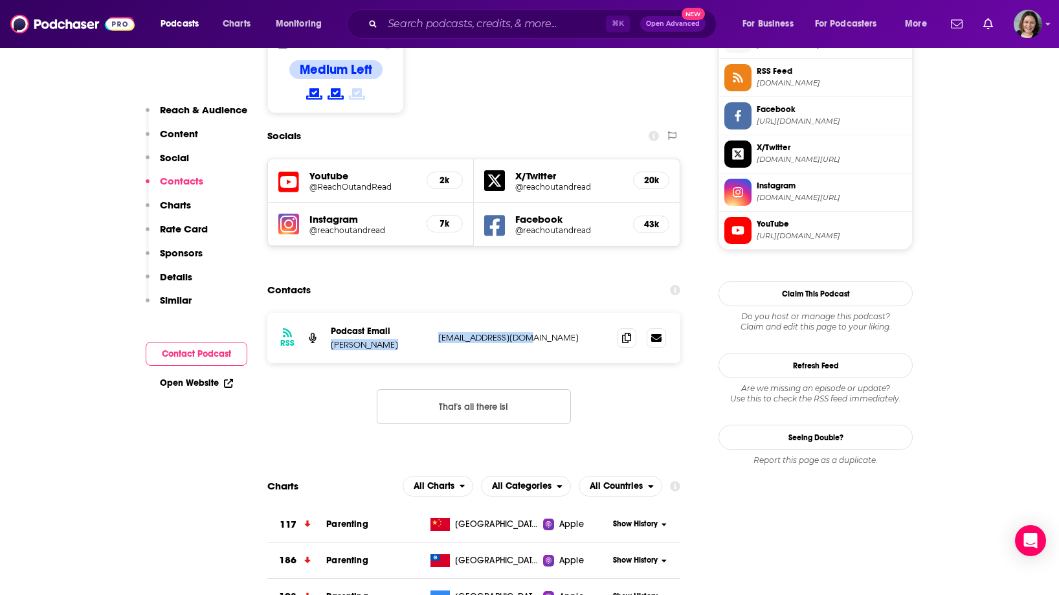
drag, startPoint x: 430, startPoint y: 256, endPoint x: 522, endPoint y: 257, distance: 91.9
click at [522, 313] on div "RSS Podcast Email [PERSON_NAME] [EMAIL_ADDRESS][DOMAIN_NAME] [EMAIL_ADDRESS][DO…" at bounding box center [473, 338] width 413 height 50
click at [522, 332] on p "[EMAIL_ADDRESS][DOMAIN_NAME]" at bounding box center [522, 337] width 168 height 11
drag, startPoint x: 434, startPoint y: 256, endPoint x: 518, endPoint y: 256, distance: 84.8
click at [518, 313] on div "RSS Podcast Email [PERSON_NAME] [EMAIL_ADDRESS][DOMAIN_NAME] [EMAIL_ADDRESS][DO…" at bounding box center [473, 338] width 413 height 50
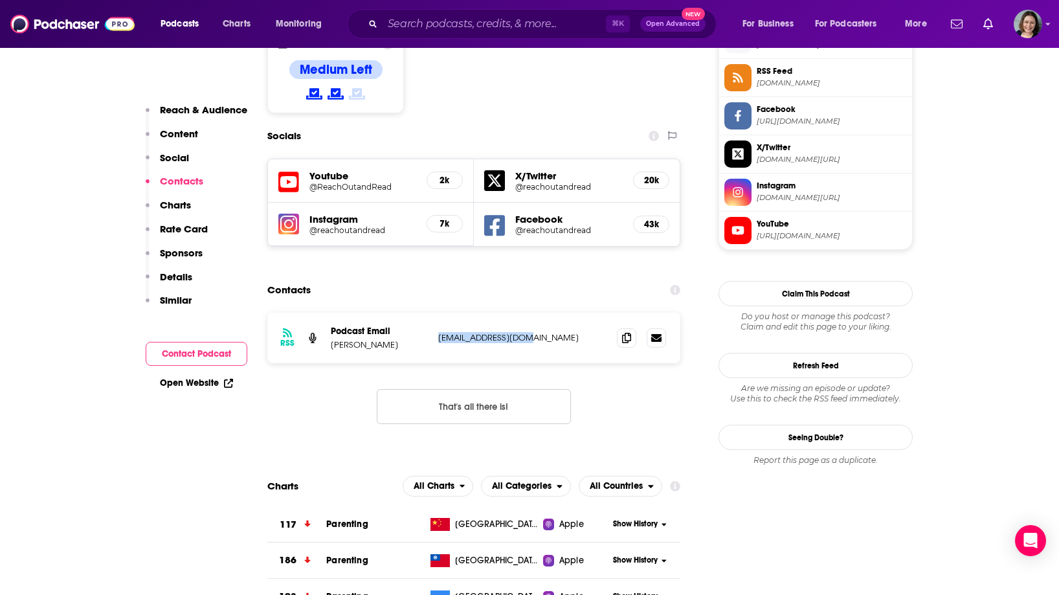
copy p "[EMAIL_ADDRESS][DOMAIN_NAME]"
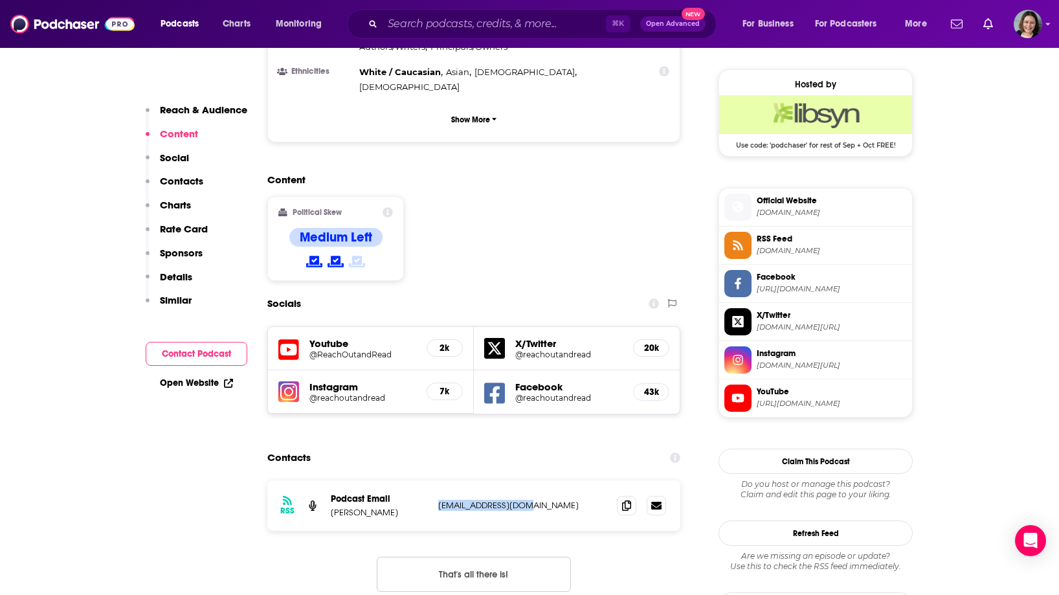
scroll to position [0, 0]
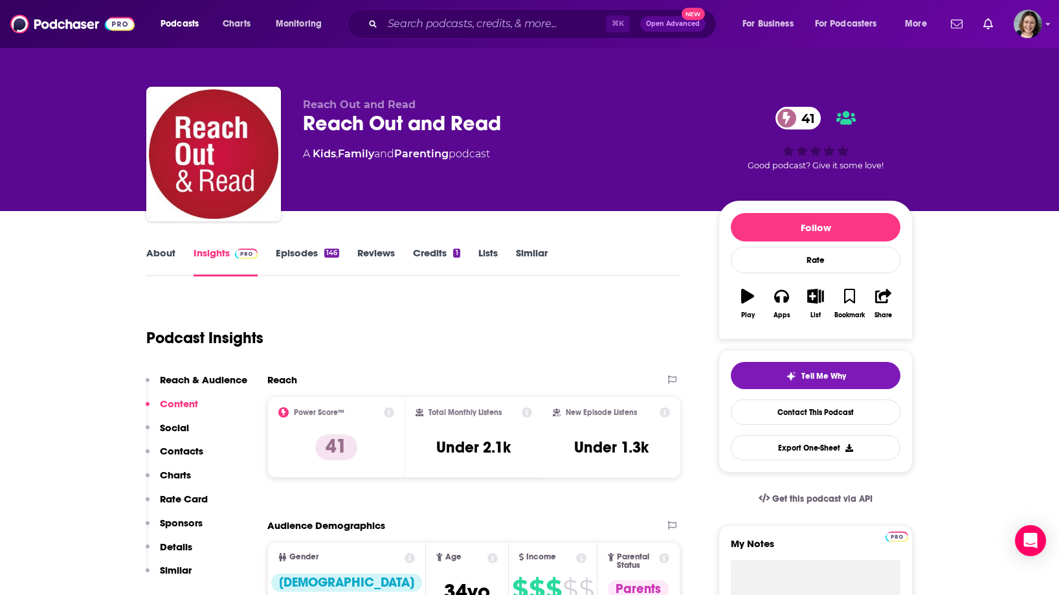
click at [160, 255] on link "About" at bounding box center [160, 262] width 29 height 30
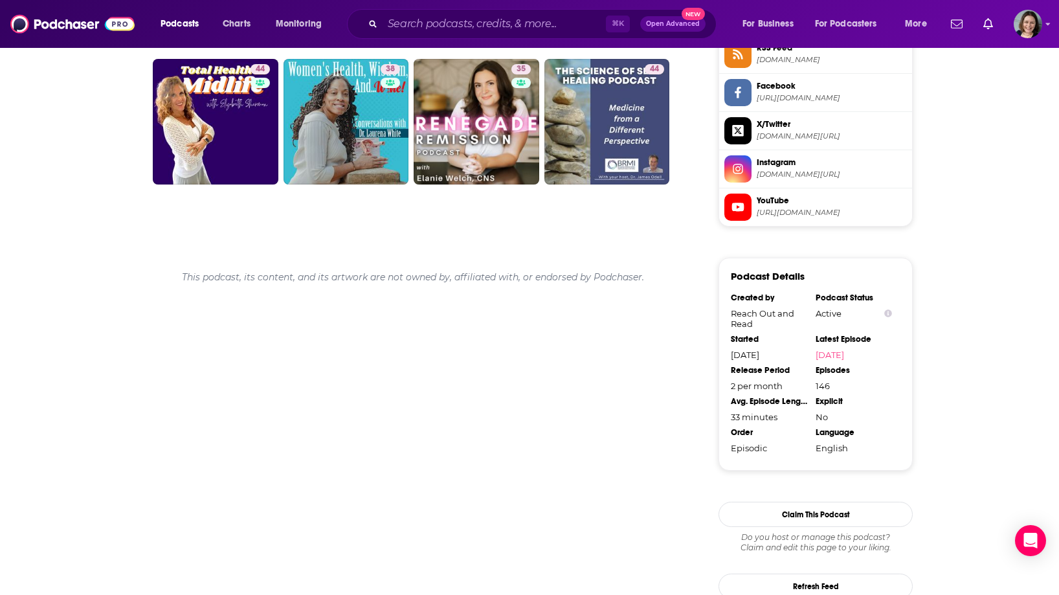
scroll to position [1117, 0]
click at [553, 27] on input "Search podcasts, credits, & more..." at bounding box center [493, 24] width 223 height 21
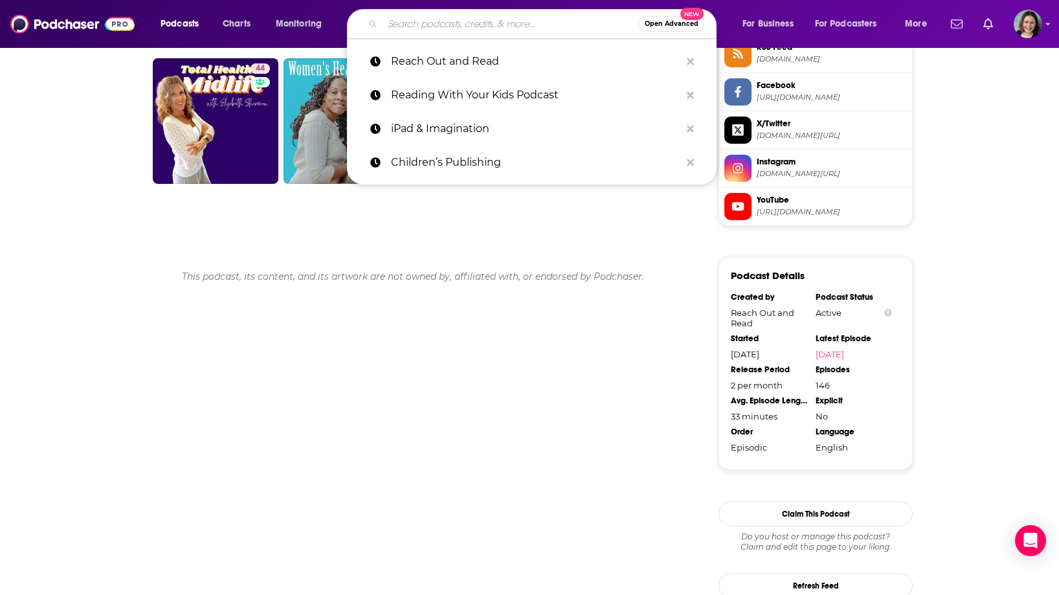
click at [419, 26] on input "Search podcasts, credits, & more..." at bounding box center [510, 24] width 256 height 21
paste input "The Children's Book Review: Growing Readers Podcast"
type input "The Children's Book Review: Growing Readers Podcast"
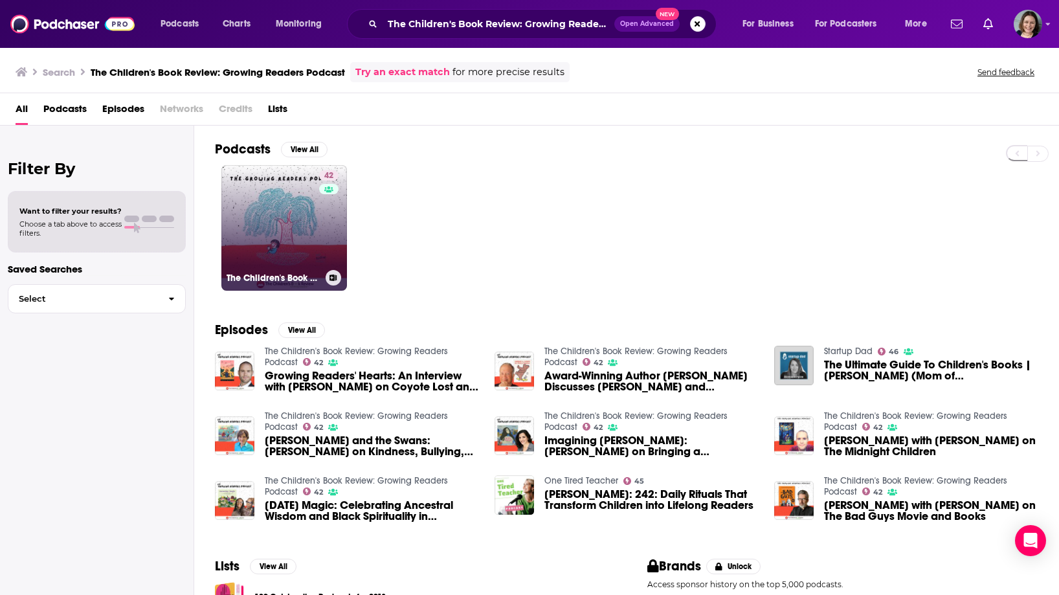
click at [278, 230] on link "42 The Children's Book Review: Growing Readers Podcast" at bounding box center [284, 228] width 126 height 126
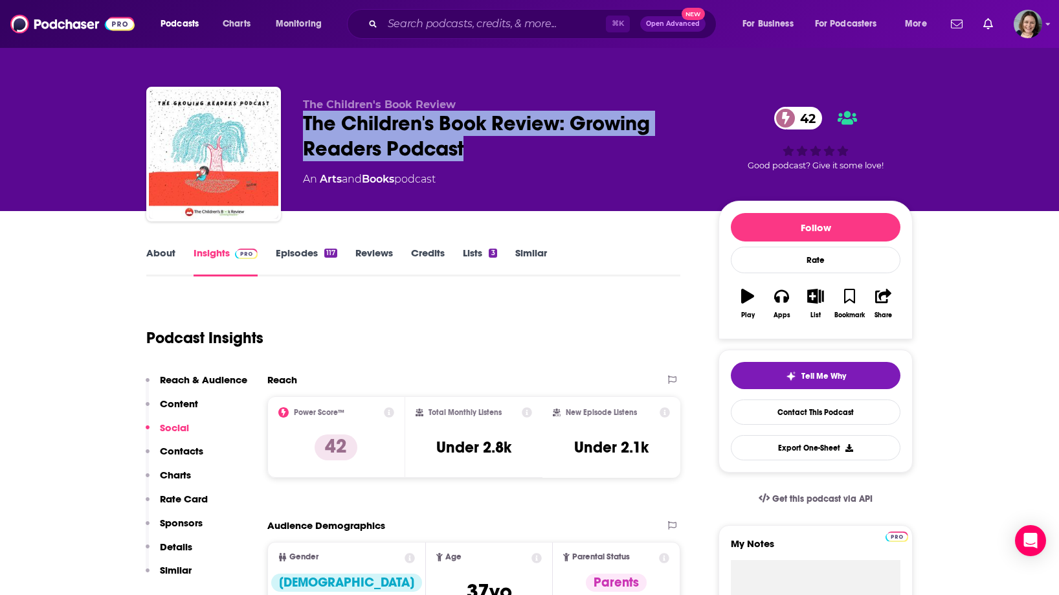
drag, startPoint x: 303, startPoint y: 120, endPoint x: 464, endPoint y: 146, distance: 162.5
click at [464, 146] on div "The Children's Book Review: Growing Readers Podcast 42" at bounding box center [500, 136] width 395 height 50
copy h2 "The Children's Book Review: Growing Readers Podcast"
click at [147, 254] on link "About" at bounding box center [160, 262] width 29 height 30
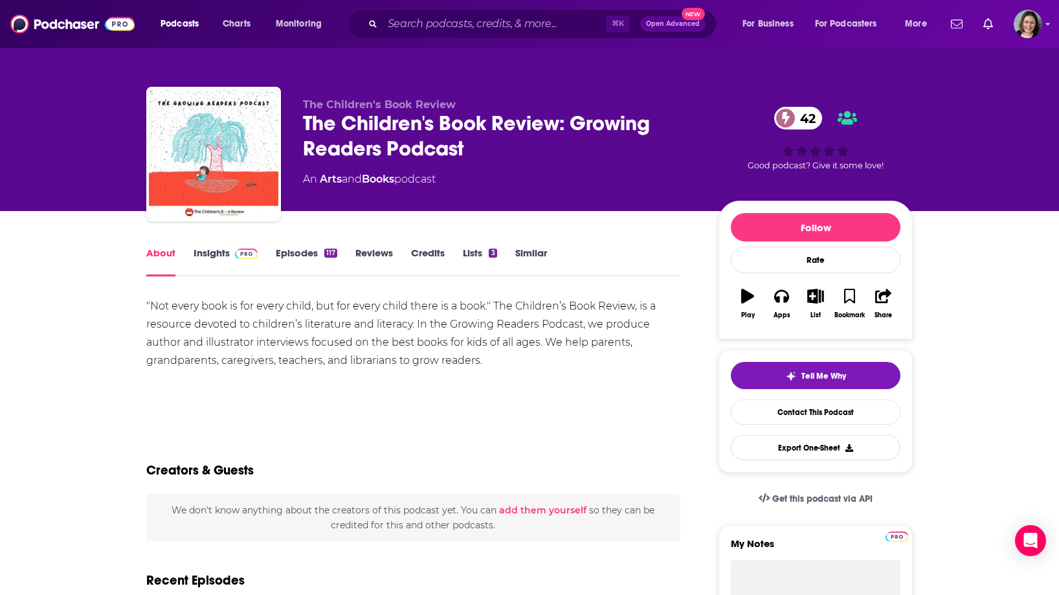
click at [350, 318] on div ""Not every book is for every child, but for every child there is a book." The C…" at bounding box center [413, 333] width 534 height 72
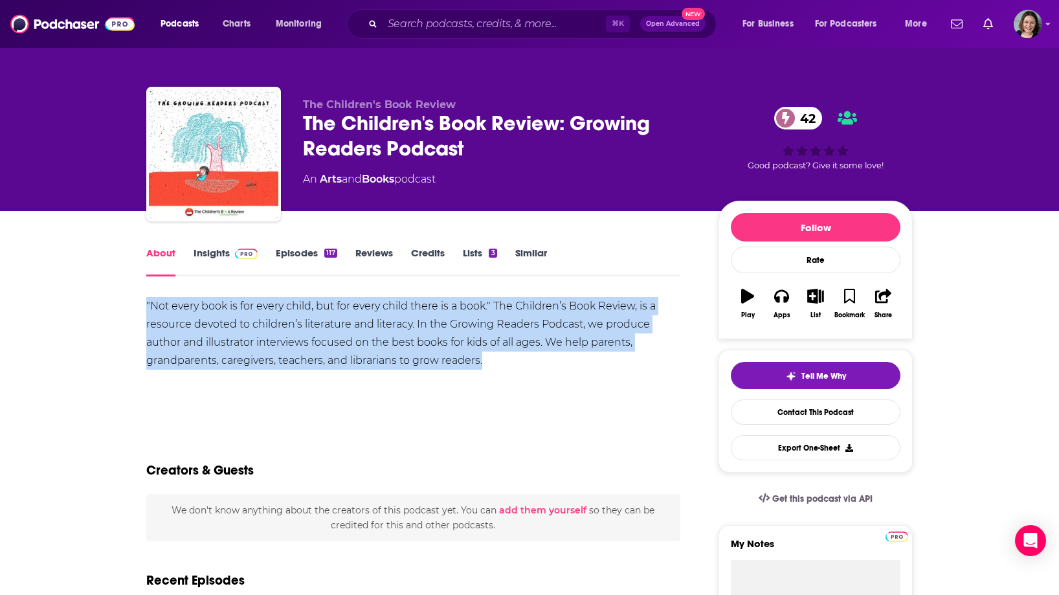
click at [350, 318] on div ""Not every book is for every child, but for every child there is a book." The C…" at bounding box center [413, 333] width 534 height 72
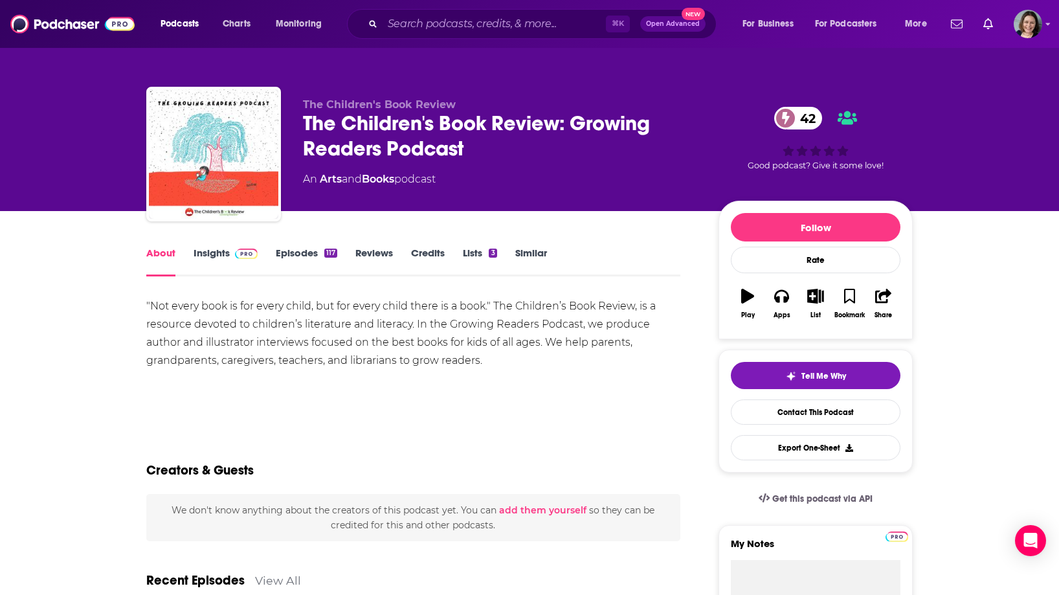
click at [211, 261] on link "Insights" at bounding box center [225, 262] width 64 height 30
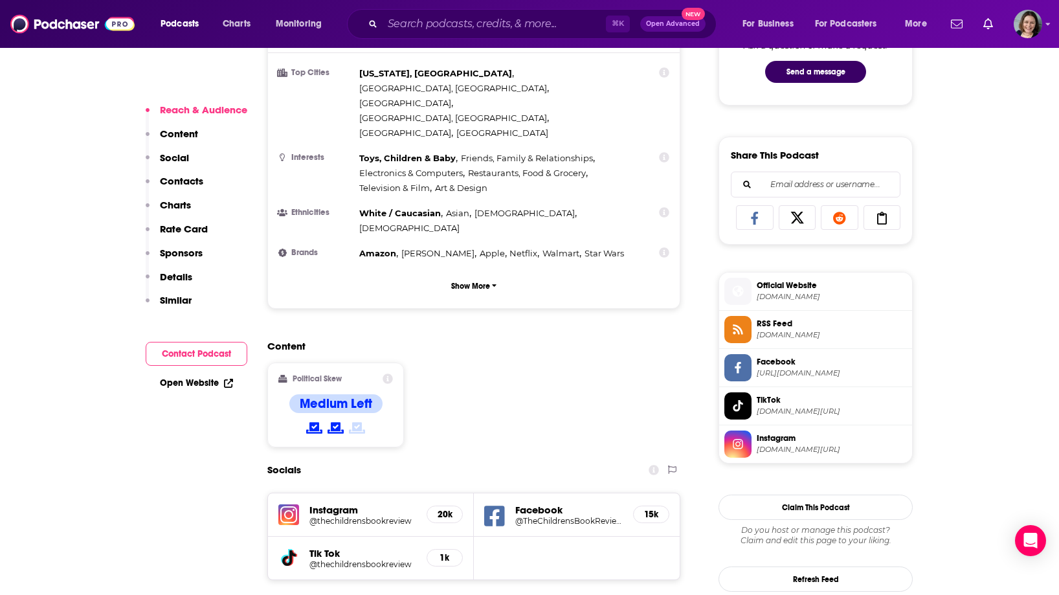
scroll to position [865, 0]
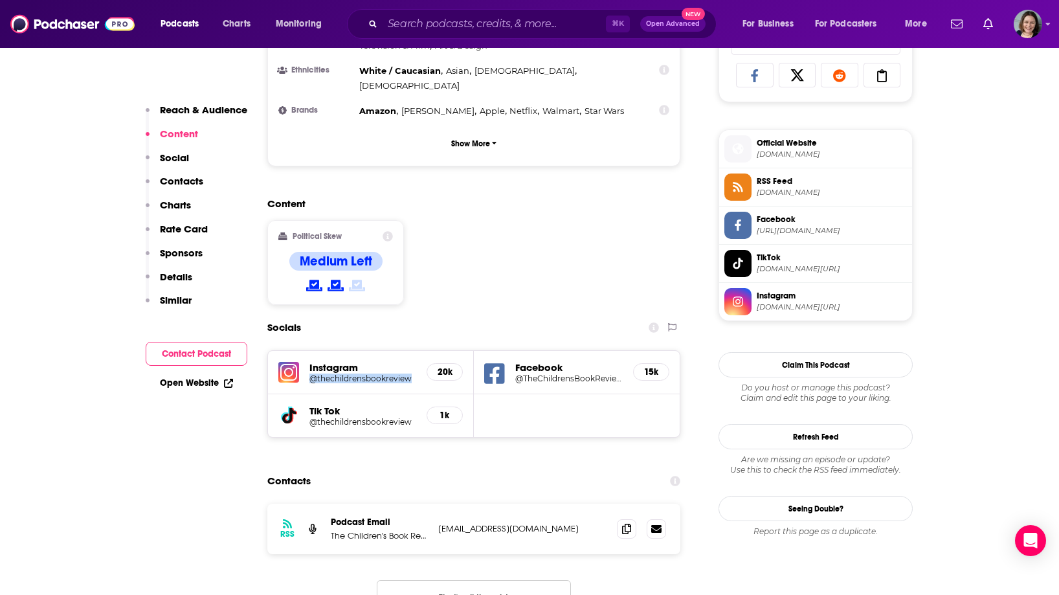
drag, startPoint x: 307, startPoint y: 320, endPoint x: 414, endPoint y: 320, distance: 106.8
click at [414, 351] on div "Instagram @thechildrensbookreview 20k" at bounding box center [371, 372] width 206 height 43
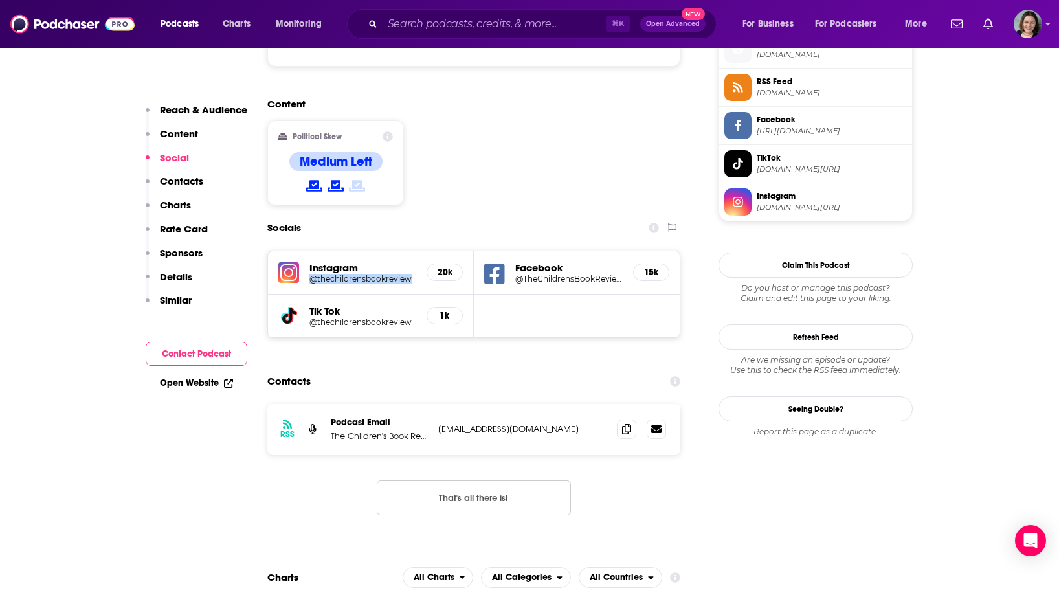
scroll to position [988, 0]
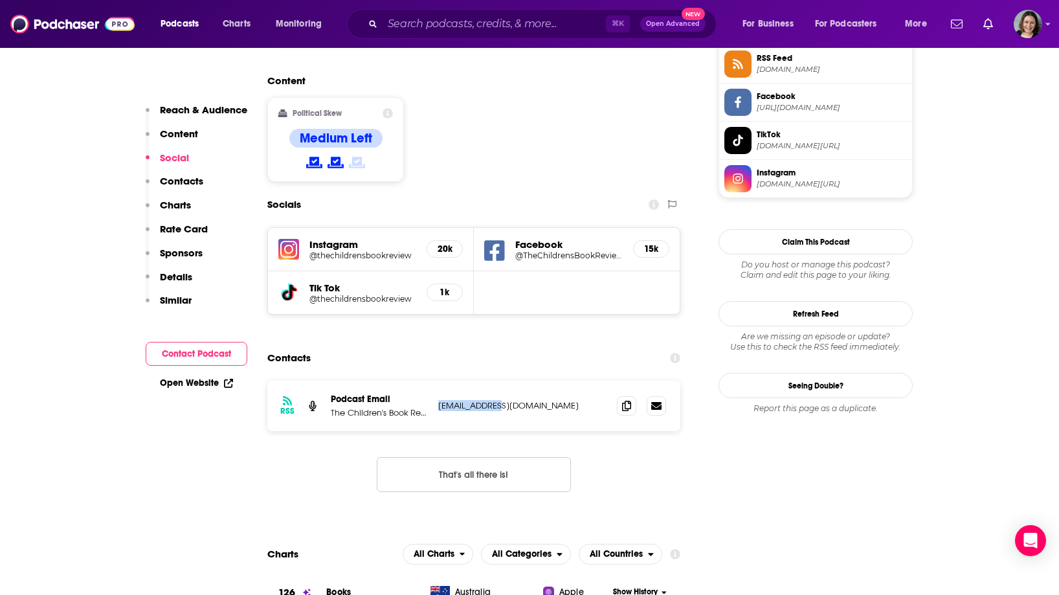
drag, startPoint x: 434, startPoint y: 346, endPoint x: 498, endPoint y: 346, distance: 64.1
click at [498, 380] on div "RSS Podcast Email The Children's Book Review [EMAIL_ADDRESS][DOMAIN_NAME] [EMAI…" at bounding box center [473, 405] width 413 height 50
click at [533, 380] on div "RSS Podcast Email The Children's Book Review [EMAIL_ADDRESS][DOMAIN_NAME] [EMAI…" at bounding box center [473, 405] width 413 height 50
click at [622, 400] on icon at bounding box center [626, 405] width 9 height 10
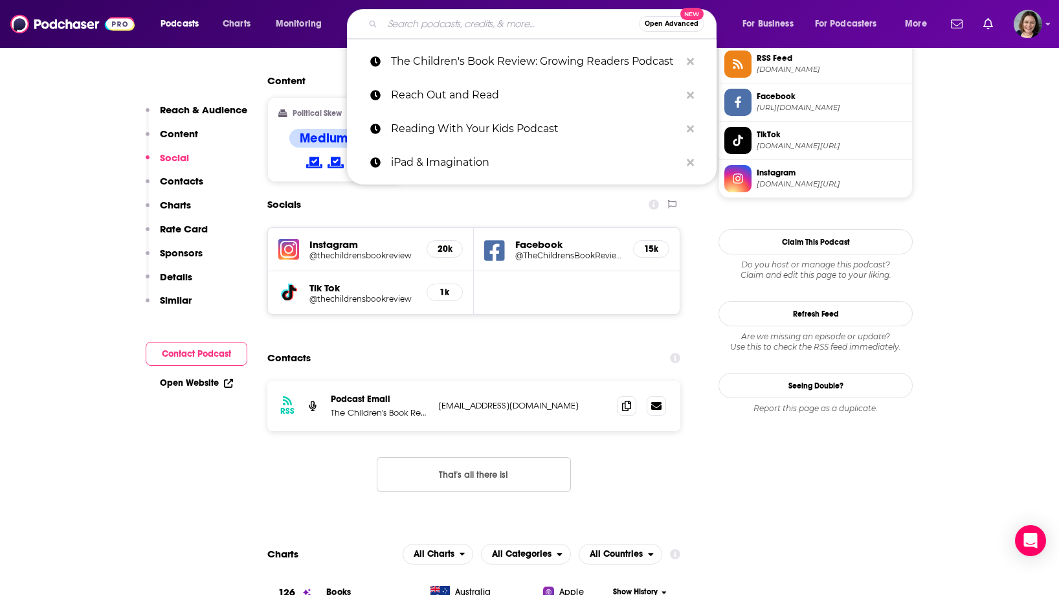
click at [429, 25] on input "Search podcasts, credits, & more..." at bounding box center [510, 24] width 256 height 21
paste input "The Children's Book Podcast"
type input "The Children's Book Podcast"
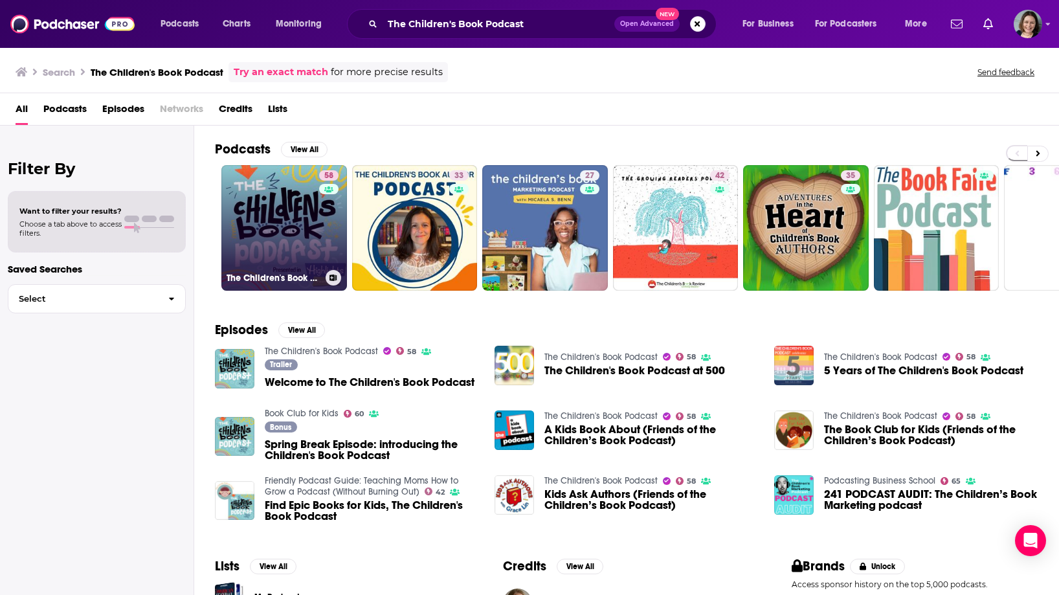
click at [273, 238] on link "58 The Children's Book Podcast" at bounding box center [284, 228] width 126 height 126
